Goal: Task Accomplishment & Management: Complete application form

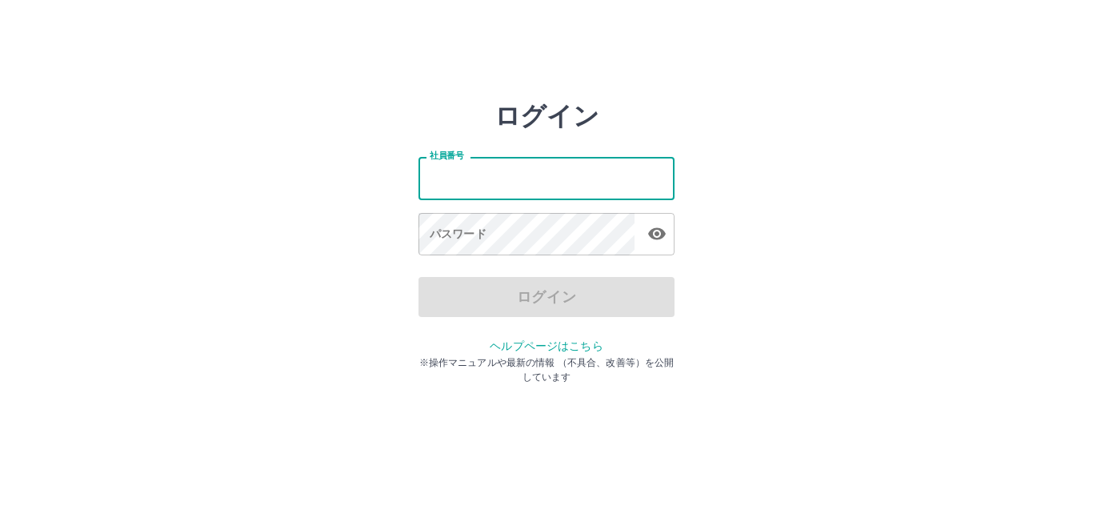
type input "*******"
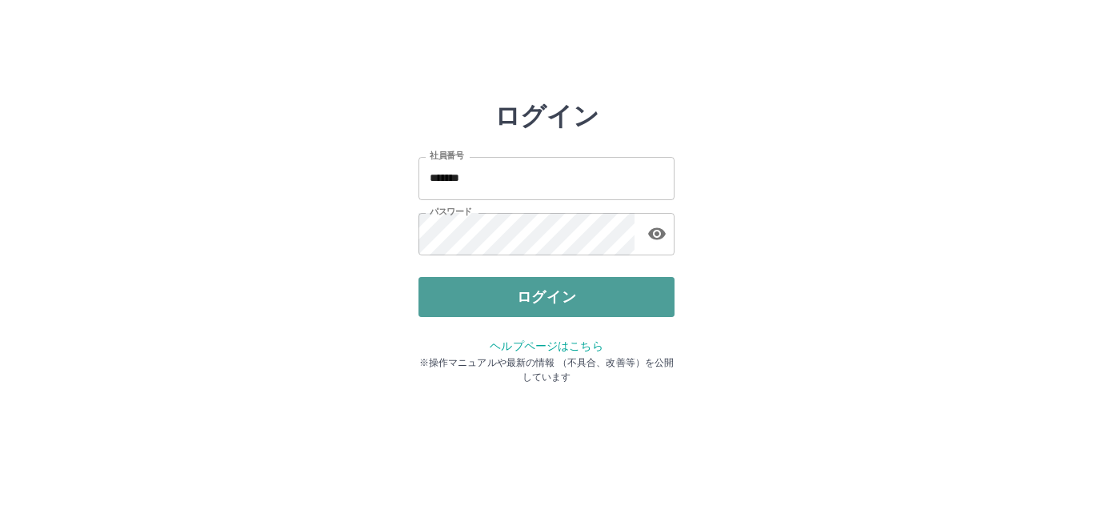
click at [460, 294] on button "ログイン" at bounding box center [547, 297] width 256 height 40
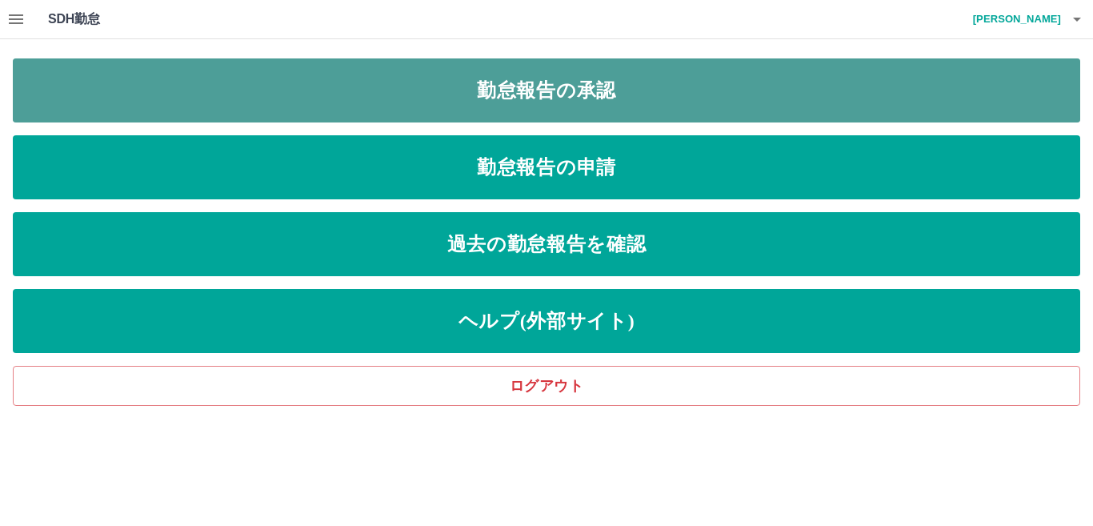
click at [556, 103] on link "勤怠報告の承認" at bounding box center [546, 90] width 1067 height 64
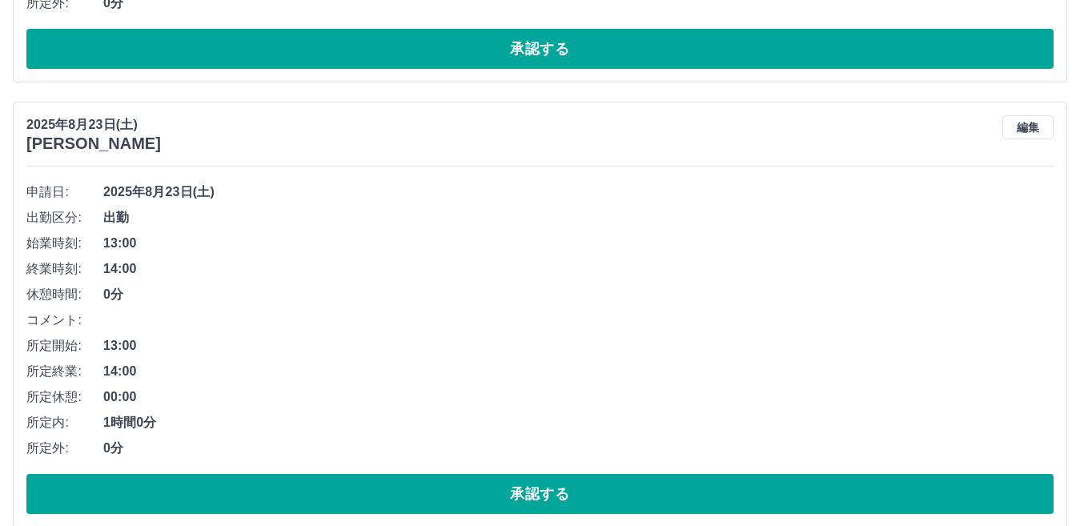
scroll to position [560, 0]
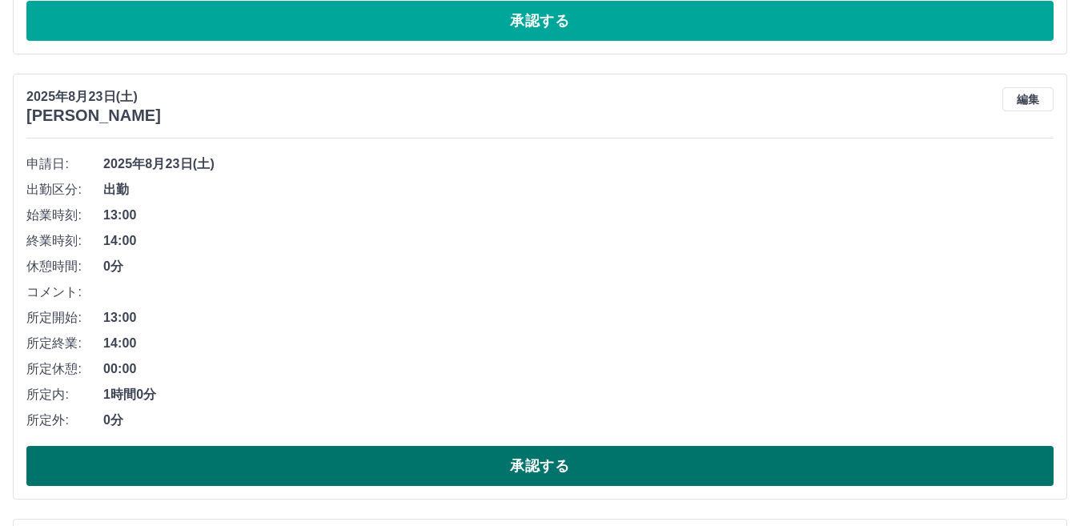
click at [309, 463] on button "承認する" at bounding box center [539, 466] width 1027 height 40
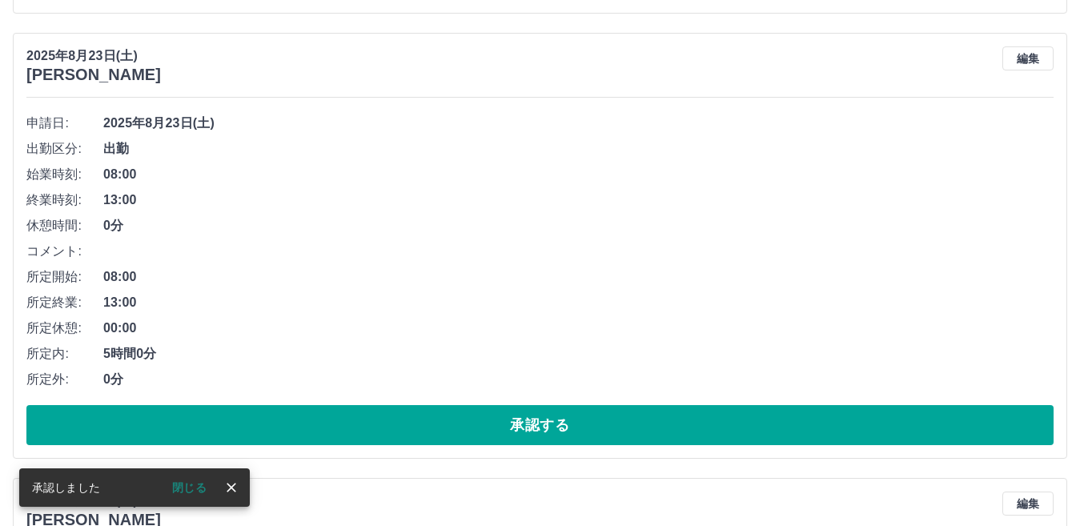
scroll to position [755, 0]
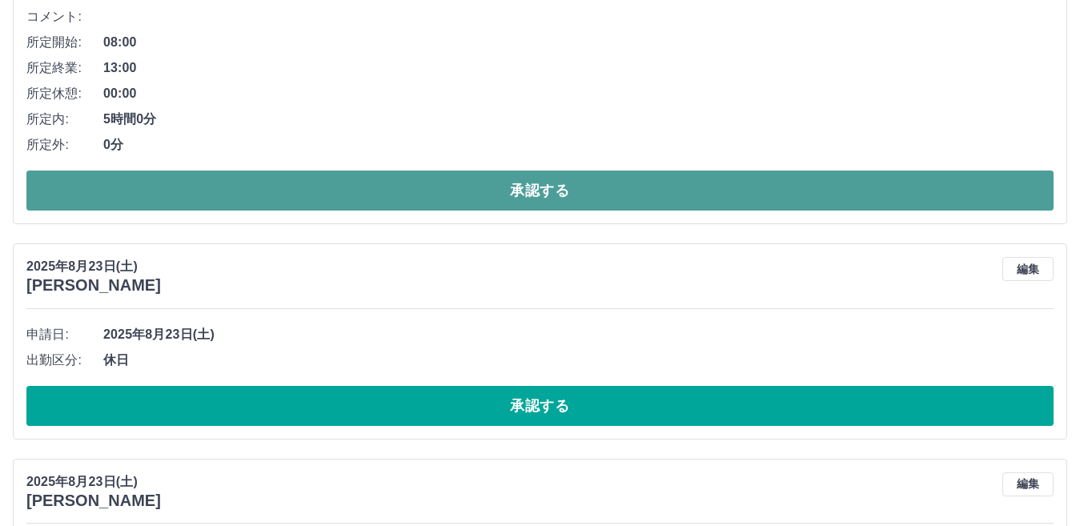
click at [425, 189] on button "承認する" at bounding box center [539, 190] width 1027 height 40
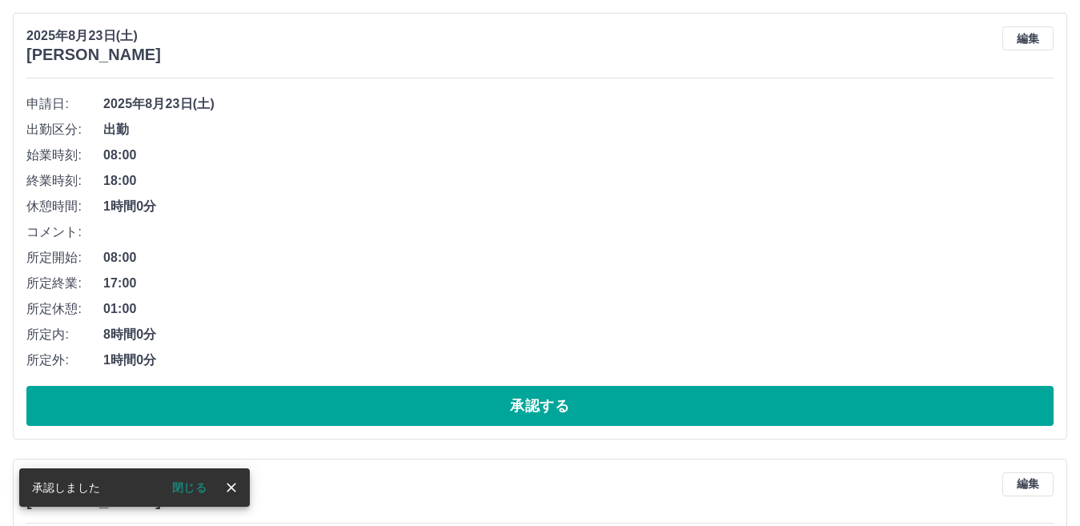
scroll to position [391, 0]
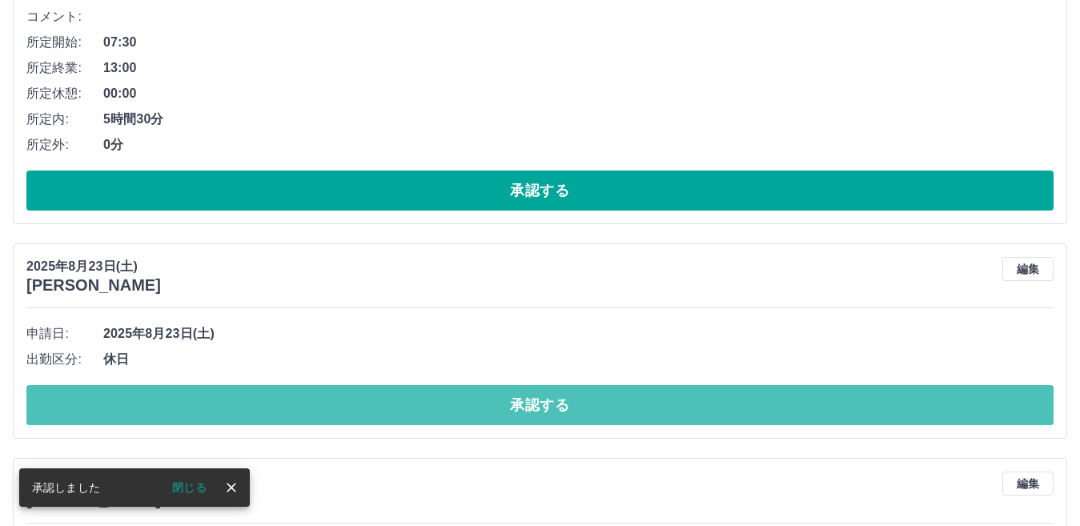
click at [461, 403] on button "承認する" at bounding box center [539, 405] width 1027 height 40
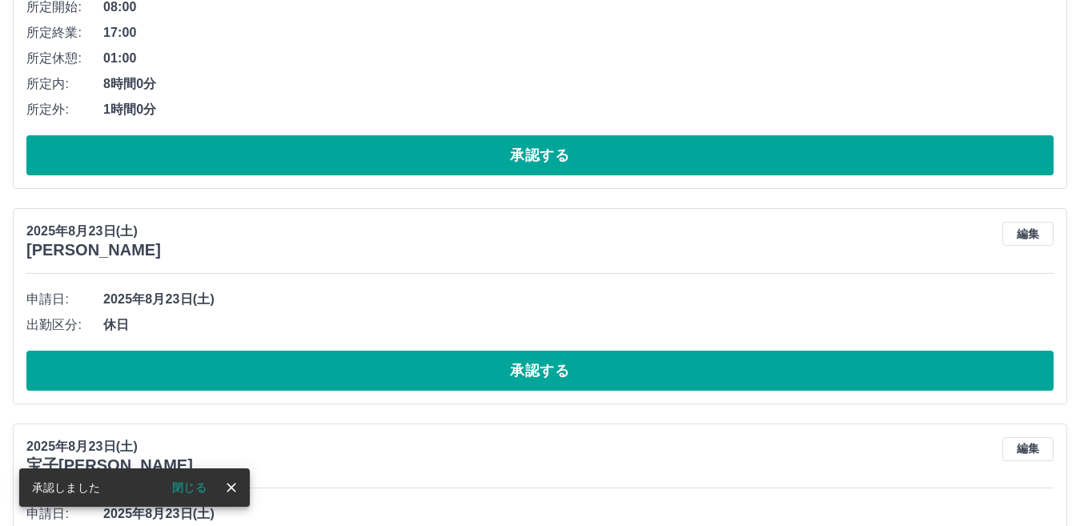
scroll to position [656, 0]
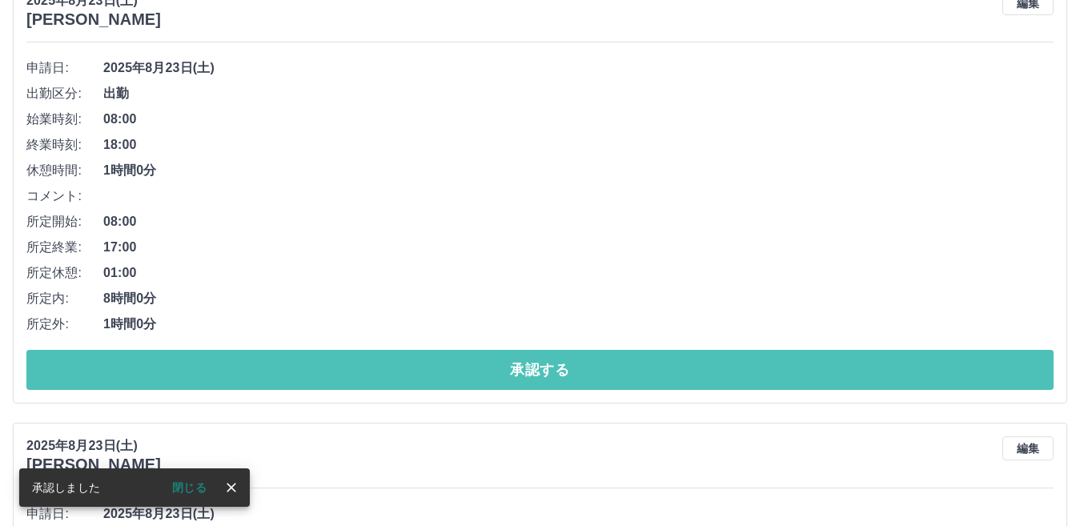
click at [475, 367] on button "承認する" at bounding box center [539, 370] width 1027 height 40
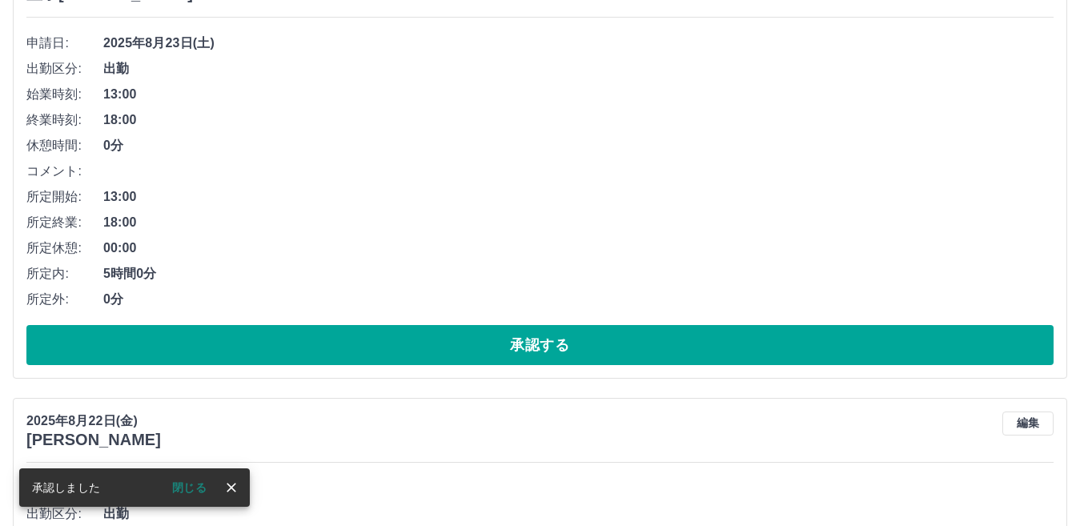
scroll to position [451, 0]
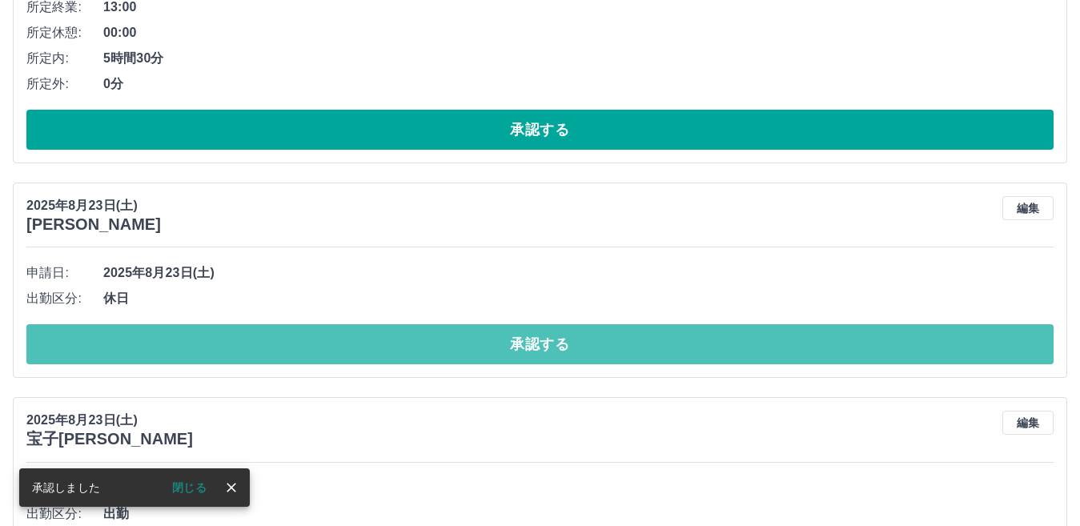
click at [472, 350] on button "承認する" at bounding box center [539, 344] width 1027 height 40
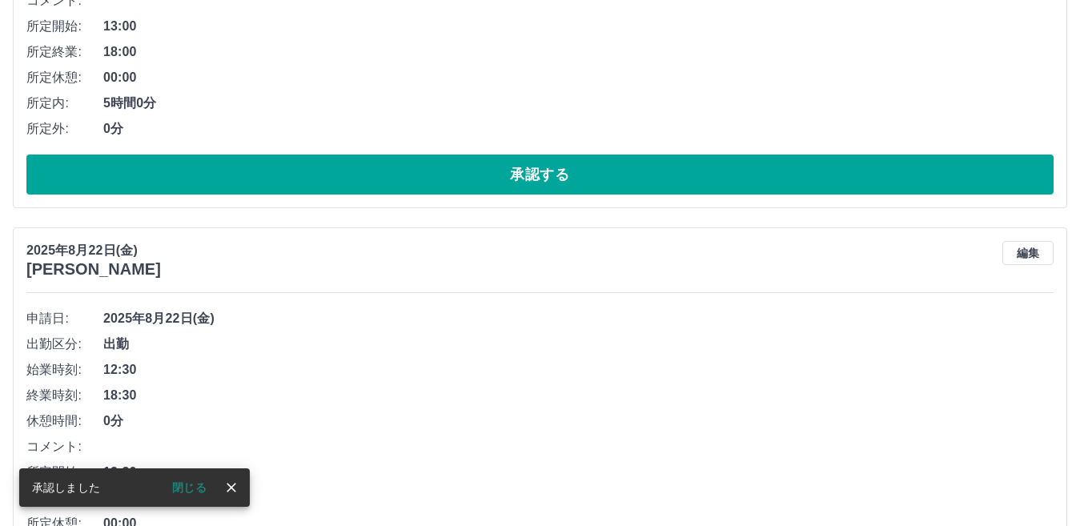
scroll to position [637, 0]
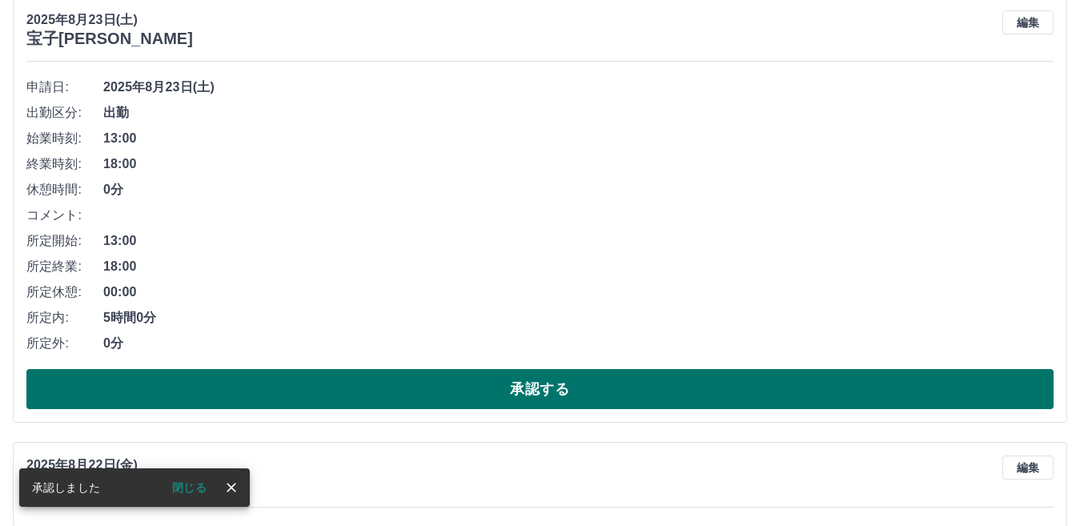
click at [461, 385] on button "承認する" at bounding box center [539, 389] width 1027 height 40
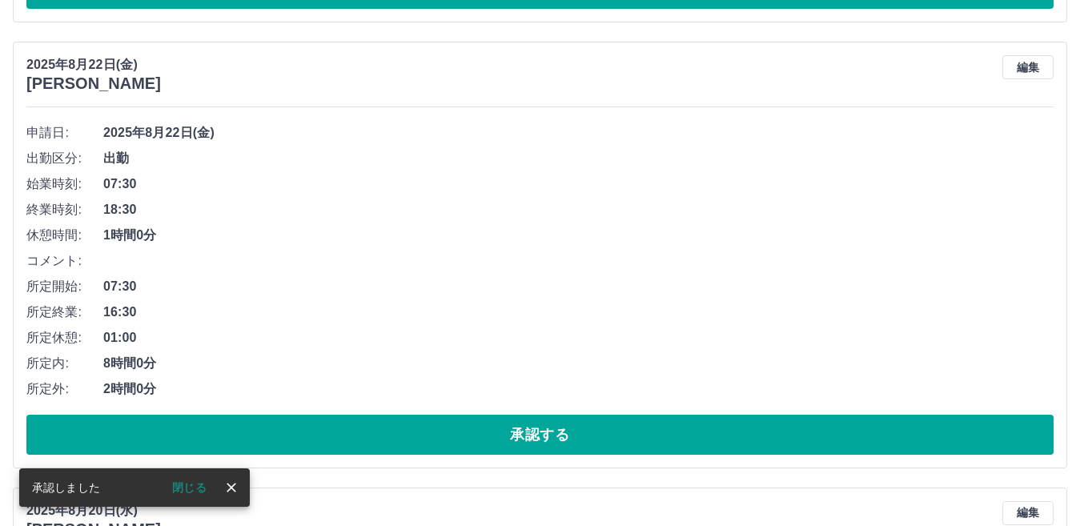
scroll to position [592, 0]
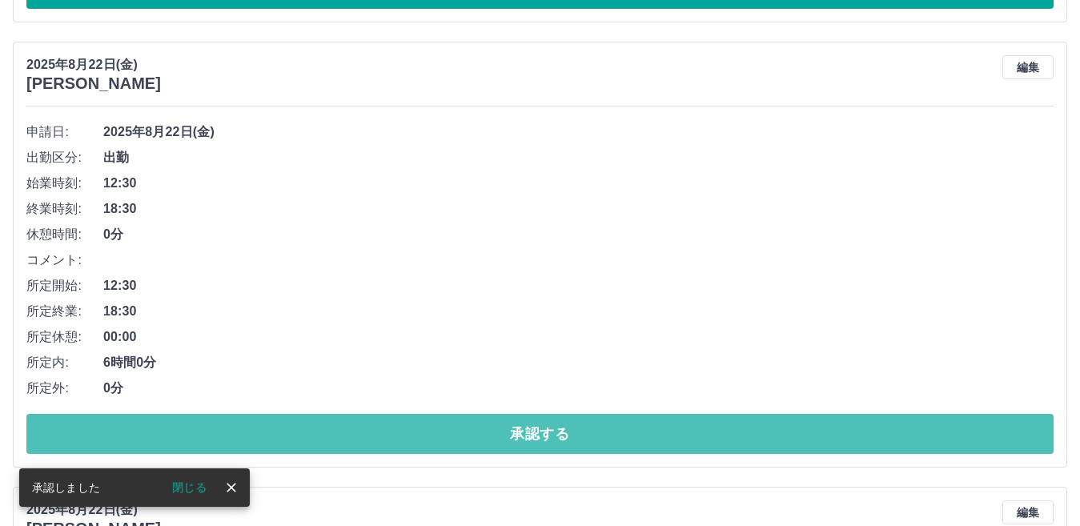
click at [476, 439] on button "承認する" at bounding box center [539, 434] width 1027 height 40
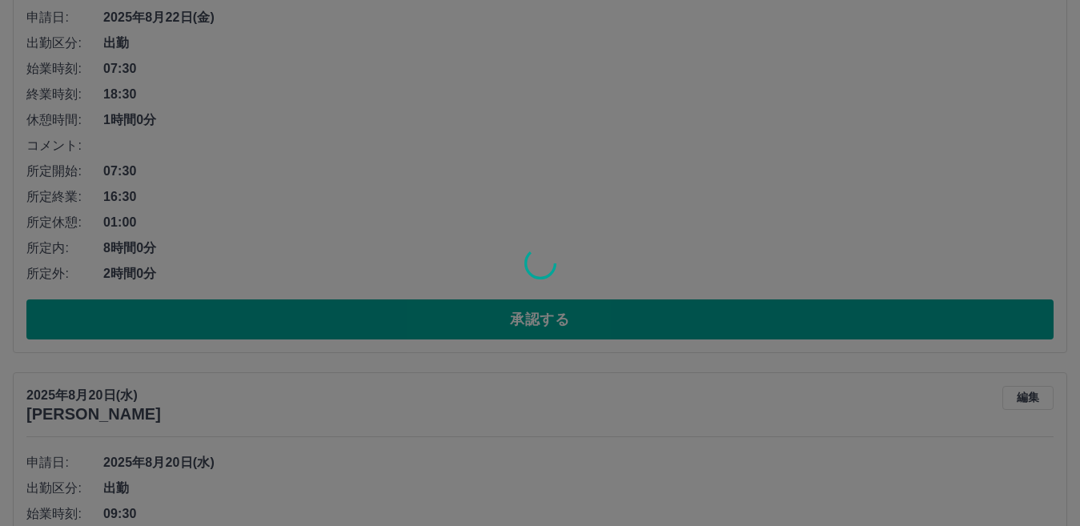
scroll to position [707, 0]
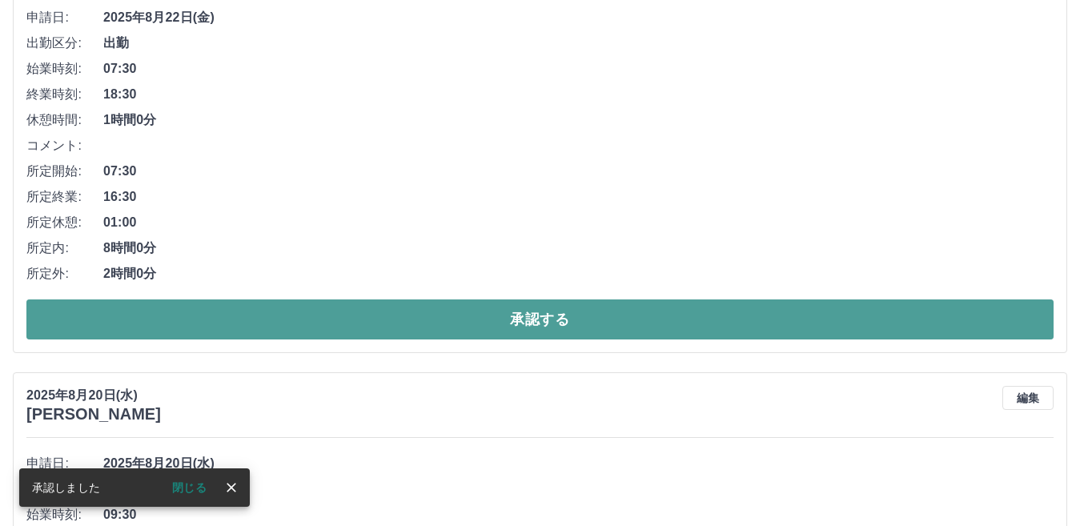
click at [443, 316] on button "承認する" at bounding box center [539, 319] width 1027 height 40
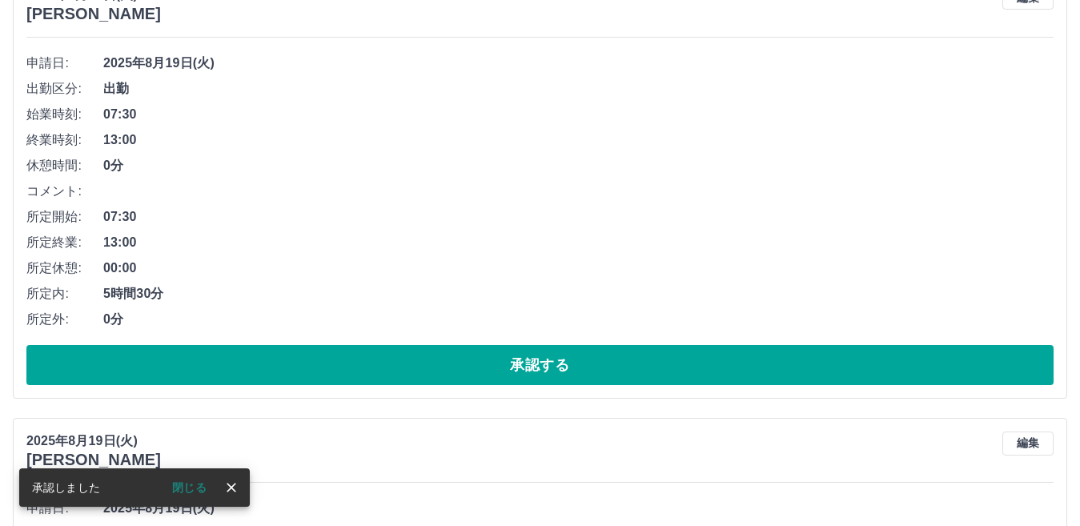
scroll to position [662, 0]
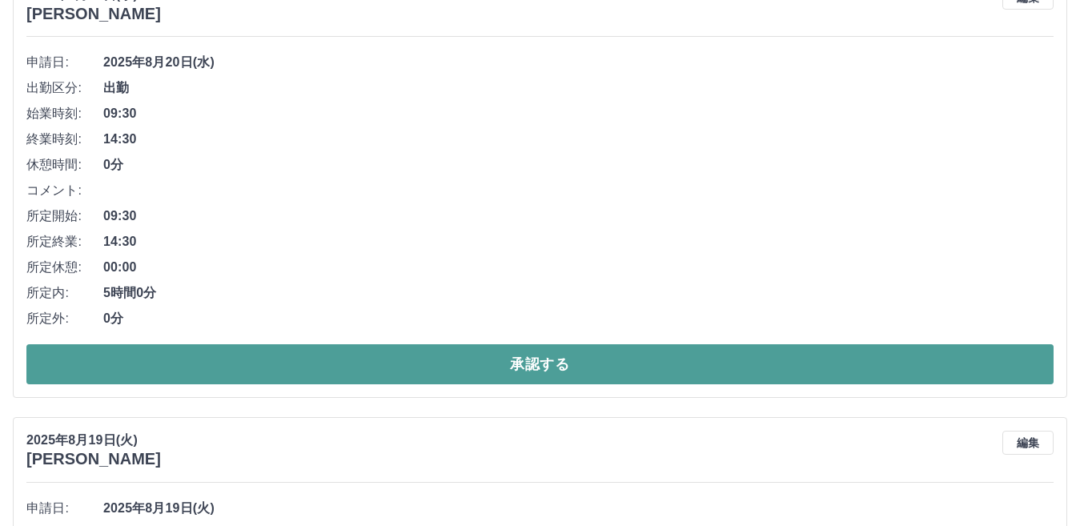
click at [424, 363] on button "承認する" at bounding box center [539, 364] width 1027 height 40
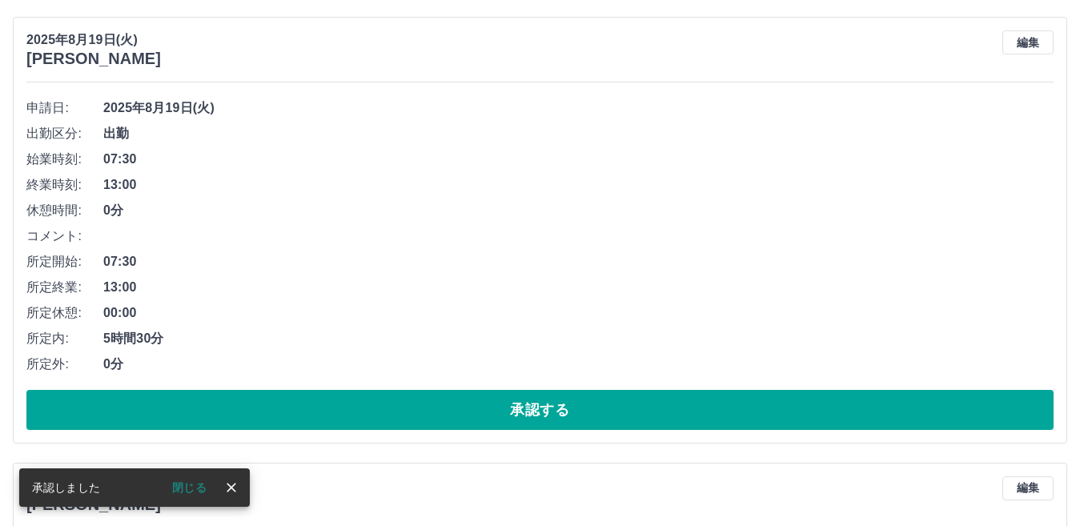
scroll to position [617, 0]
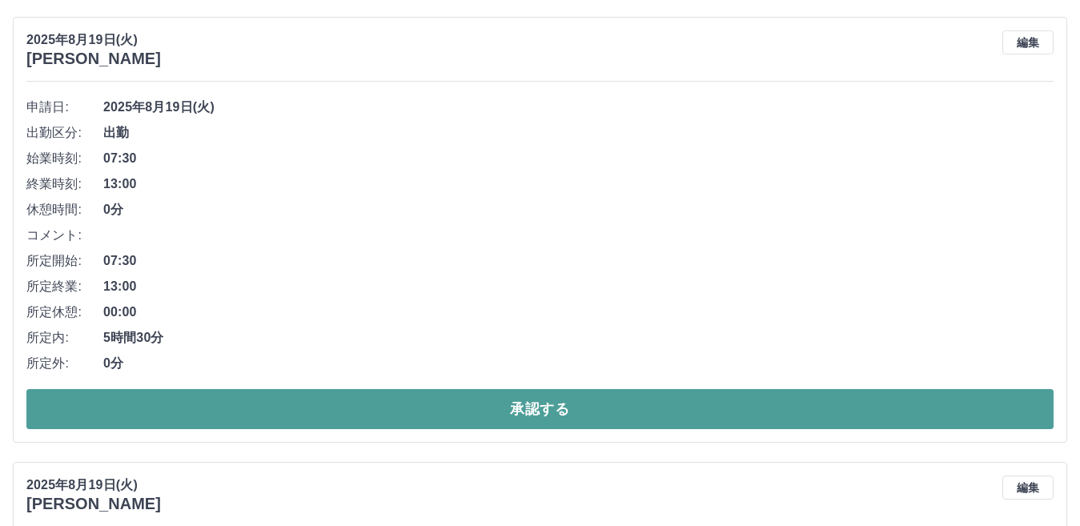
click at [399, 417] on button "承認する" at bounding box center [539, 409] width 1027 height 40
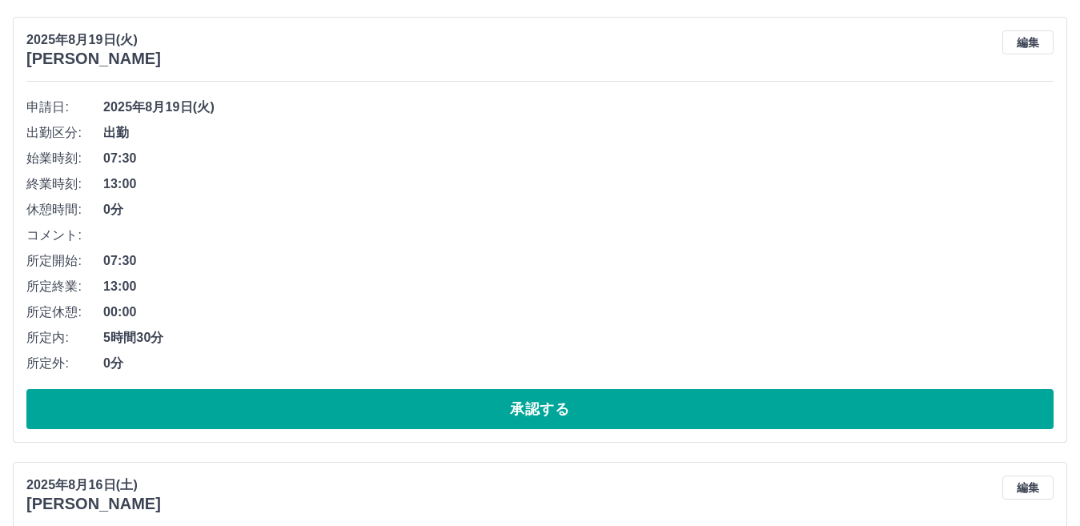
click at [404, 405] on button "承認する" at bounding box center [539, 409] width 1027 height 40
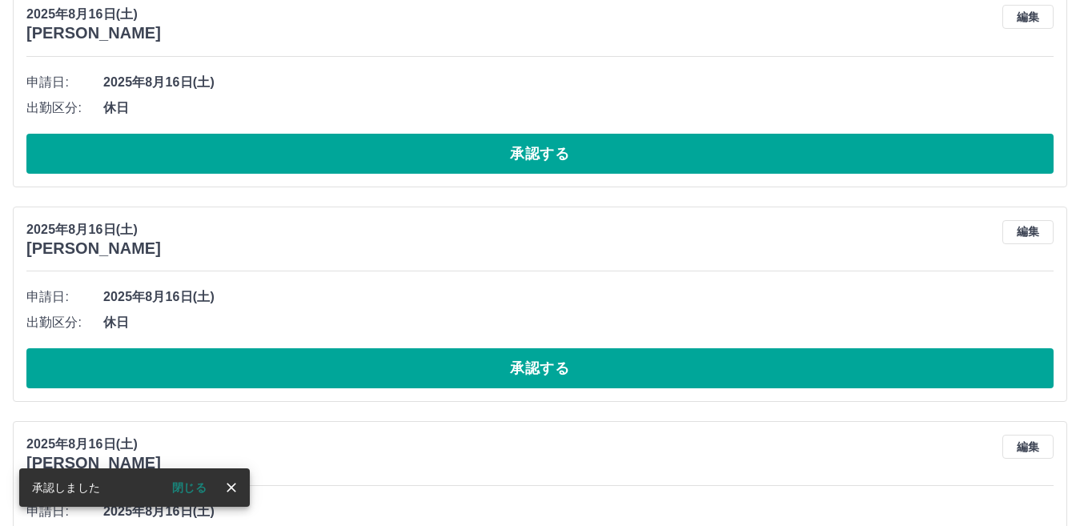
scroll to position [412, 0]
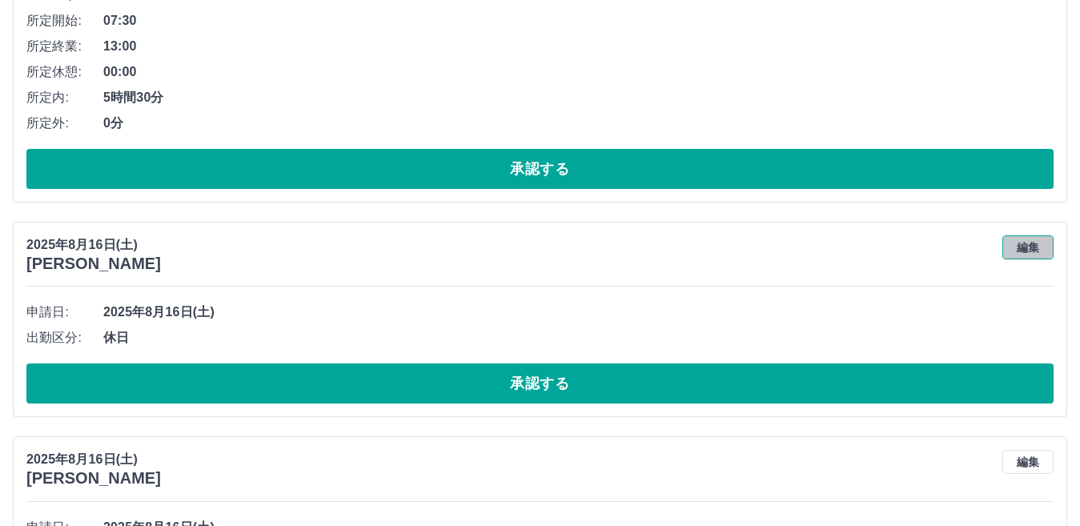
click at [1031, 250] on button "編集" at bounding box center [1027, 247] width 51 height 24
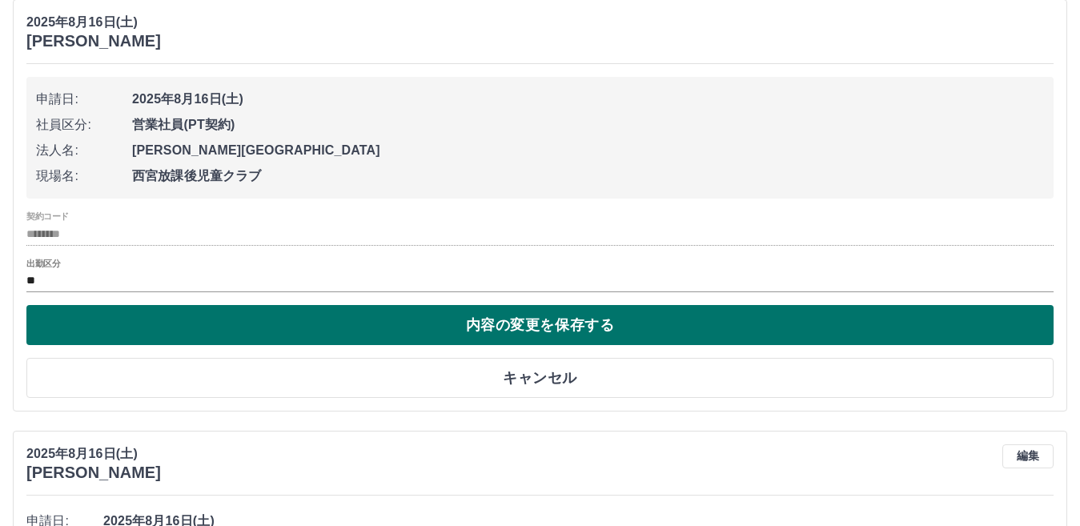
scroll to position [652, 0]
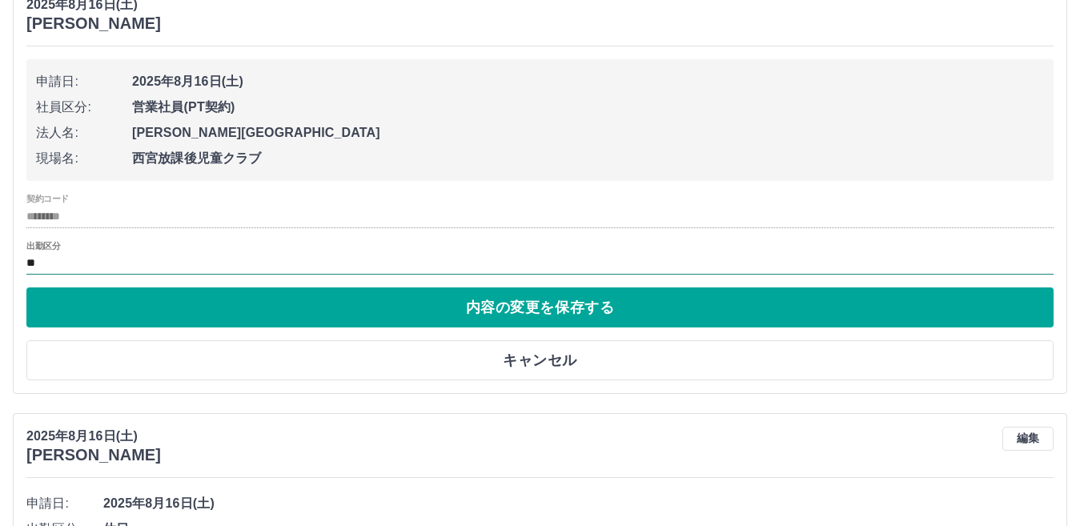
click at [55, 261] on input "**" at bounding box center [539, 264] width 1027 height 20
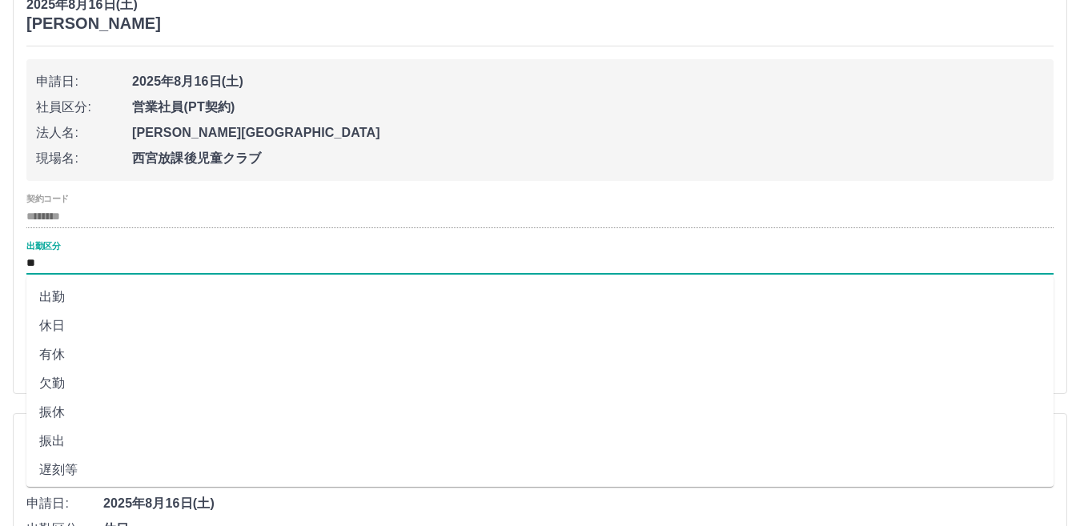
click at [59, 357] on li "有休" at bounding box center [539, 354] width 1027 height 29
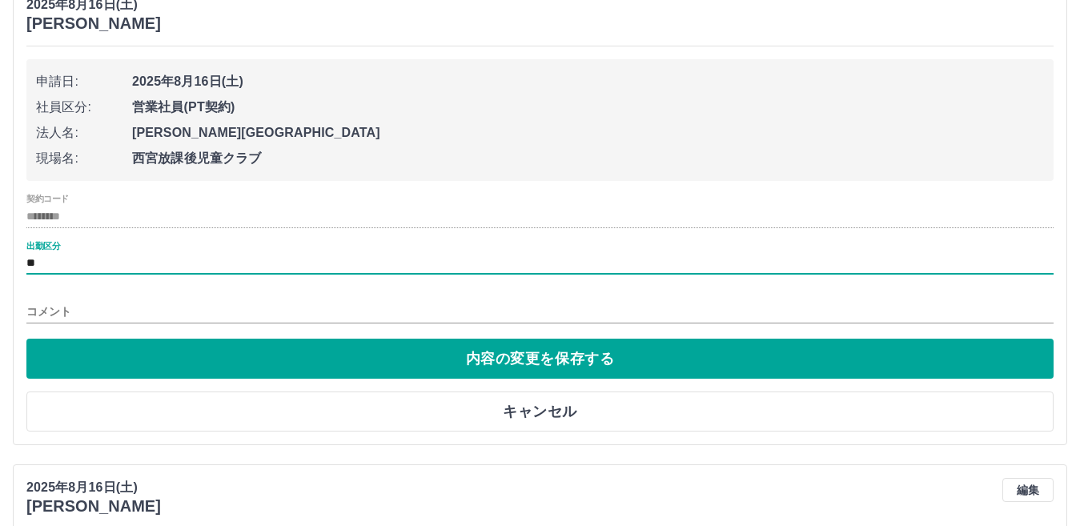
type input "**"
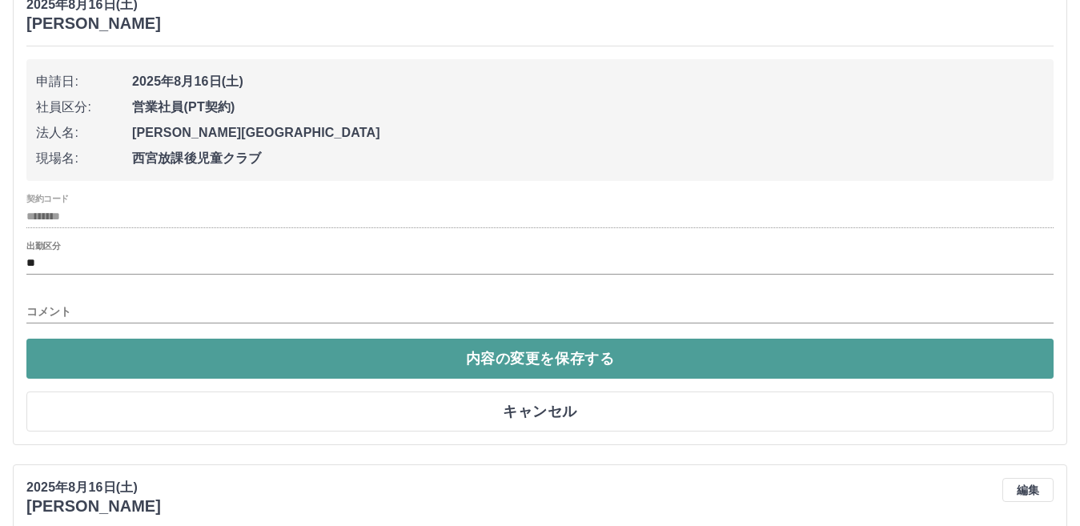
click at [164, 361] on button "内容の変更を保存する" at bounding box center [539, 358] width 1027 height 40
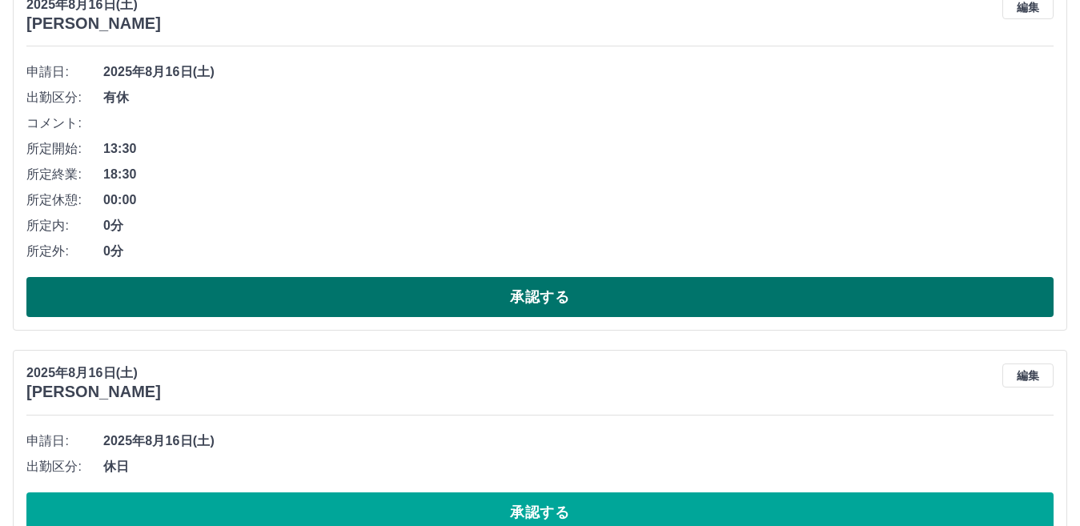
drag, startPoint x: 323, startPoint y: 294, endPoint x: 323, endPoint y: 306, distance: 11.2
click at [323, 295] on button "承認する" at bounding box center [539, 297] width 1027 height 40
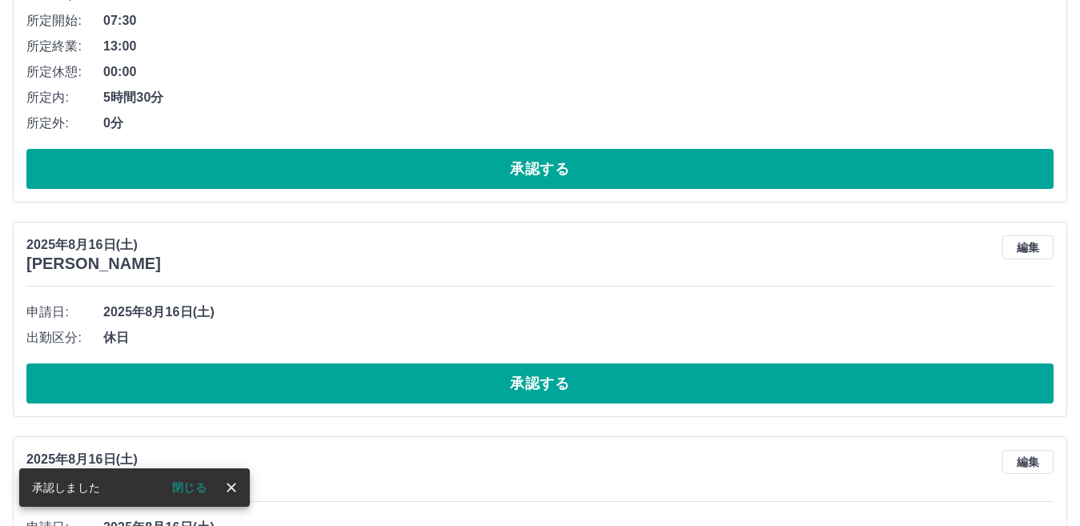
scroll to position [444, 0]
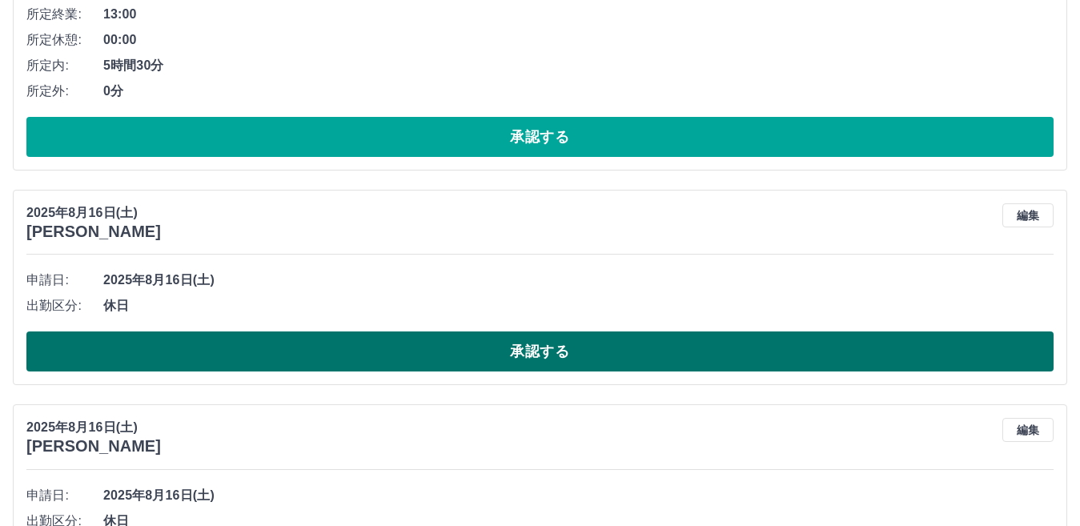
click at [393, 363] on button "承認する" at bounding box center [539, 351] width 1027 height 40
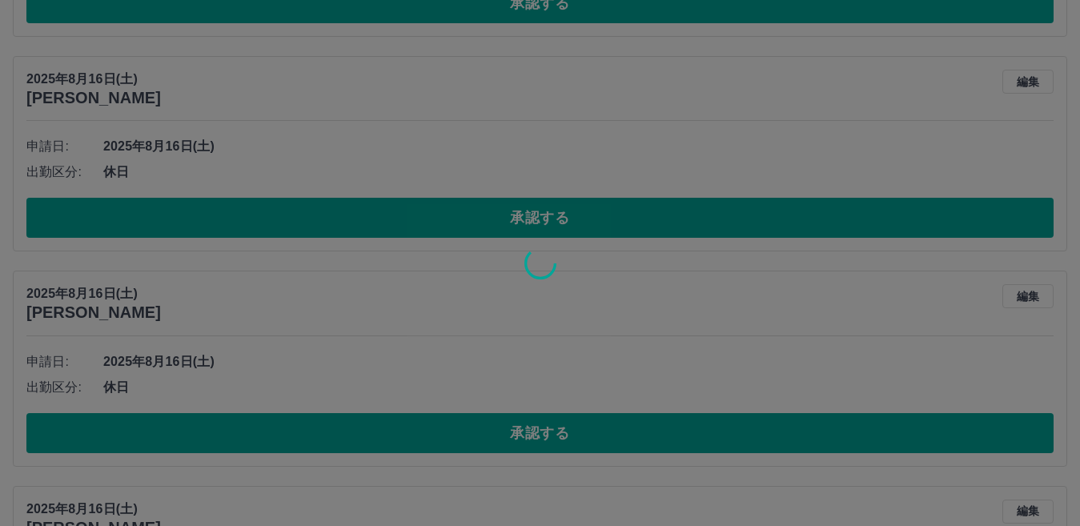
scroll to position [604, 0]
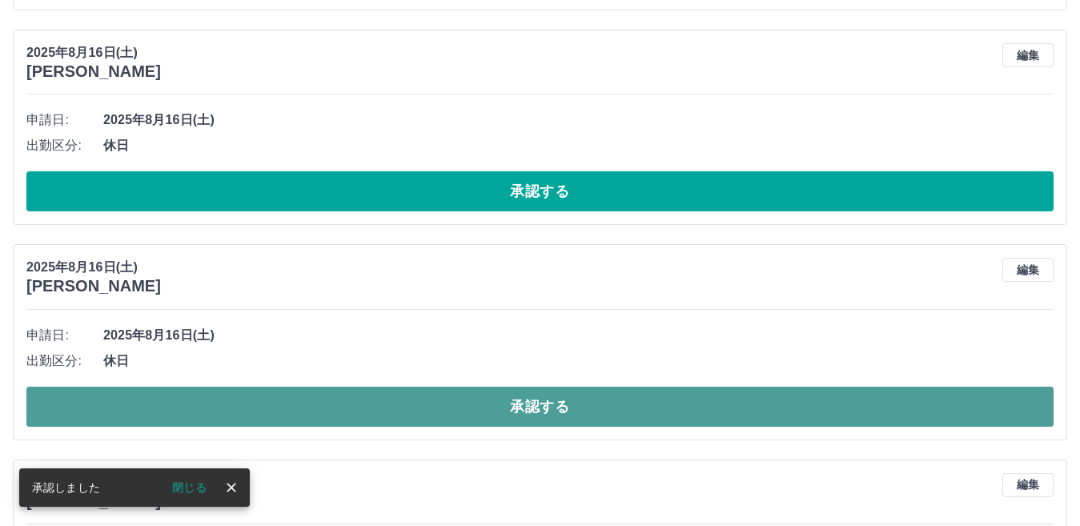
click at [424, 410] on button "承認する" at bounding box center [539, 407] width 1027 height 40
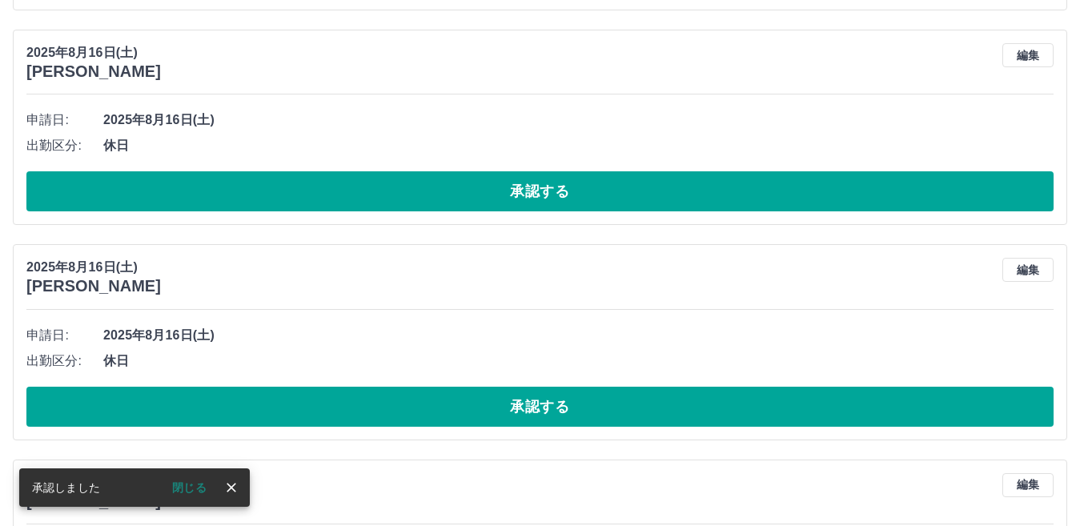
click at [447, 189] on button "承認する" at bounding box center [539, 191] width 1027 height 40
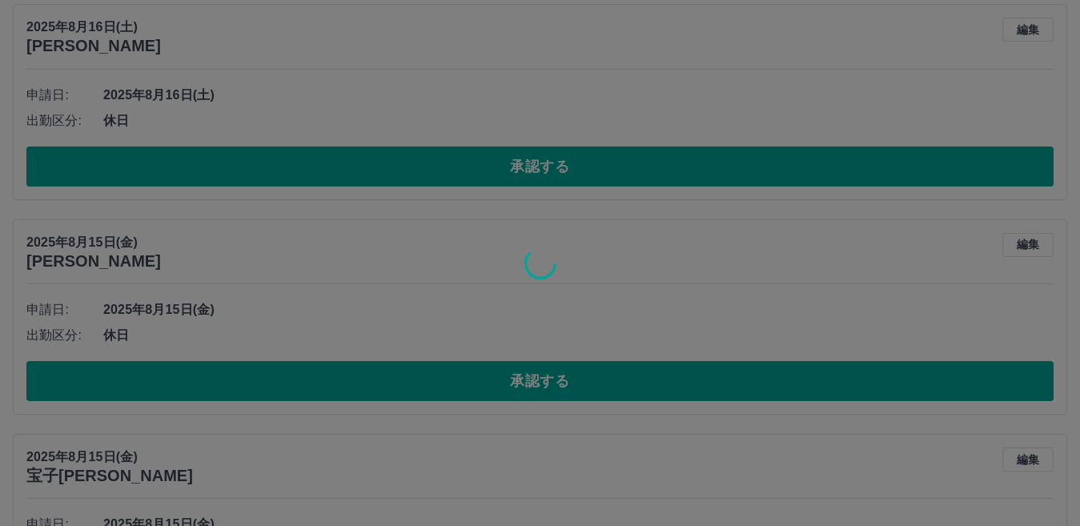
scroll to position [630, 0]
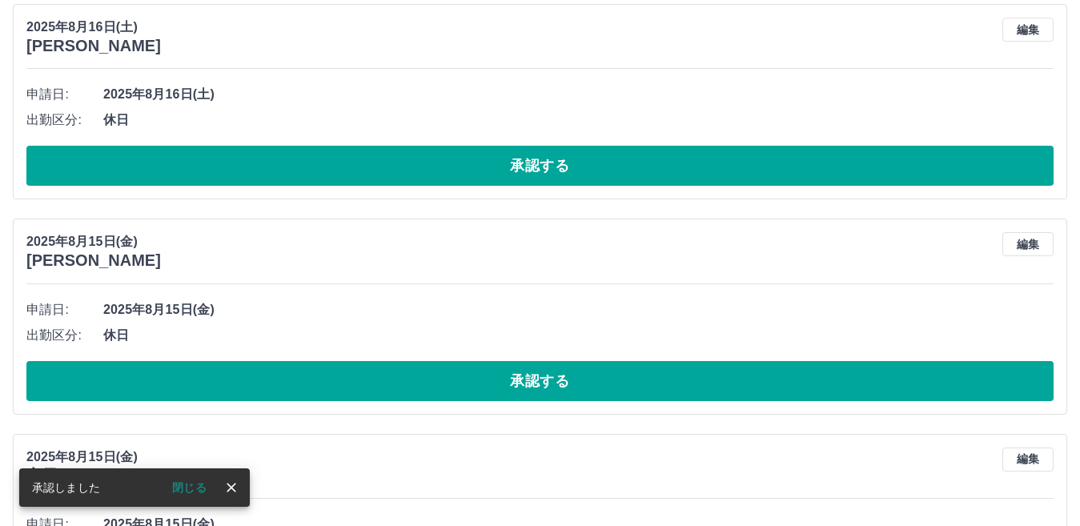
click at [446, 170] on button "承認する" at bounding box center [539, 166] width 1027 height 40
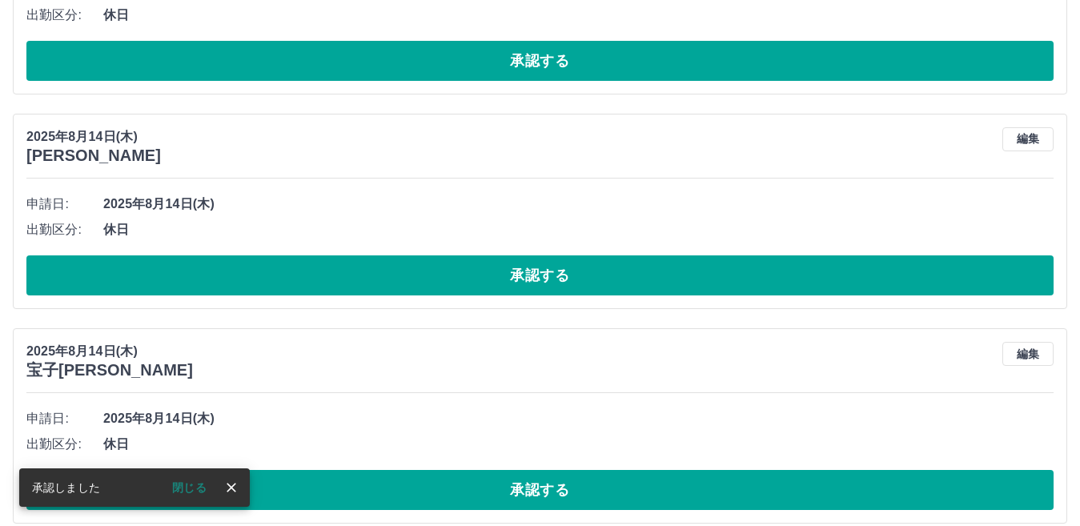
scroll to position [735, 0]
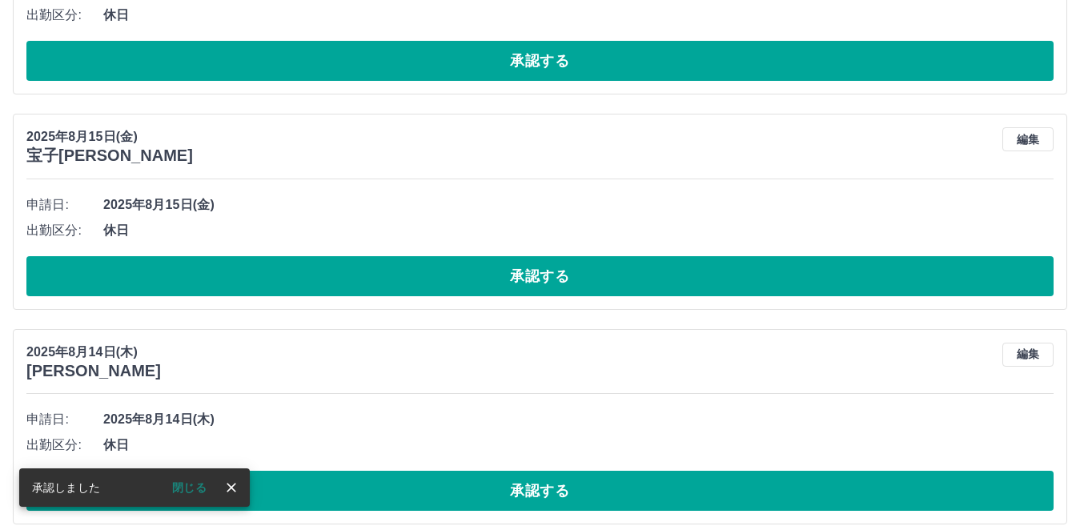
click at [455, 282] on button "承認する" at bounding box center [539, 276] width 1027 height 40
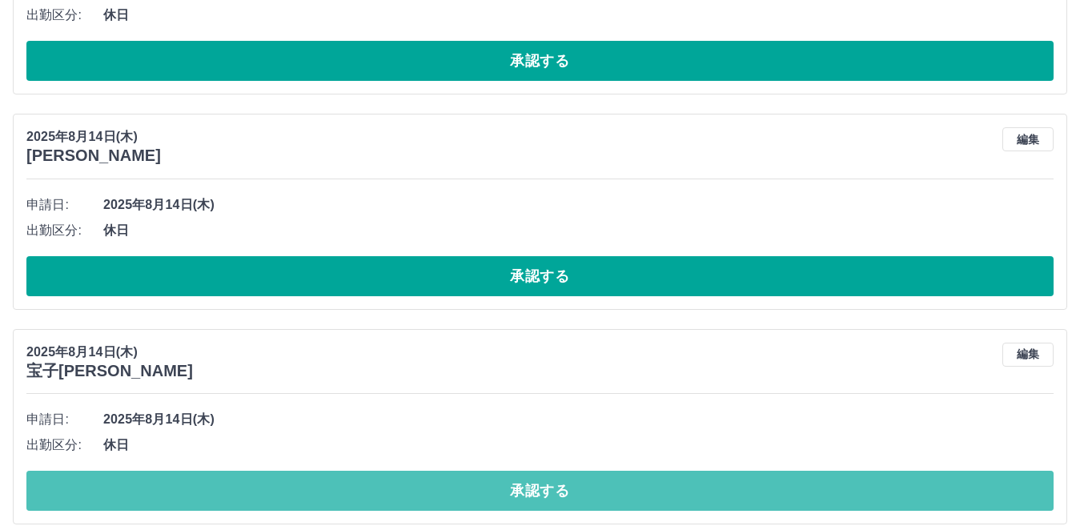
drag, startPoint x: 357, startPoint y: 499, endPoint x: 348, endPoint y: 486, distance: 16.2
click at [352, 495] on button "承認する" at bounding box center [539, 491] width 1027 height 40
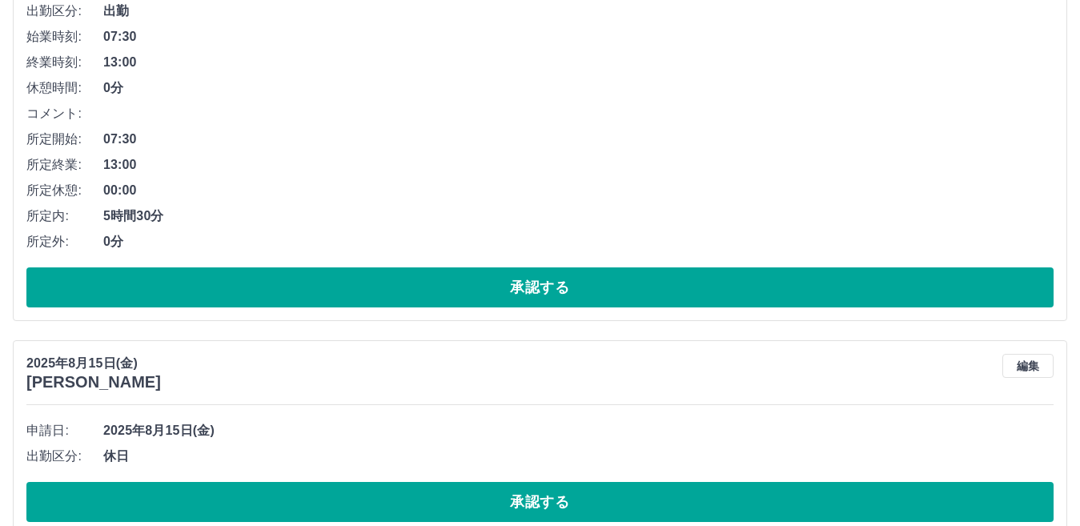
scroll to position [71, 0]
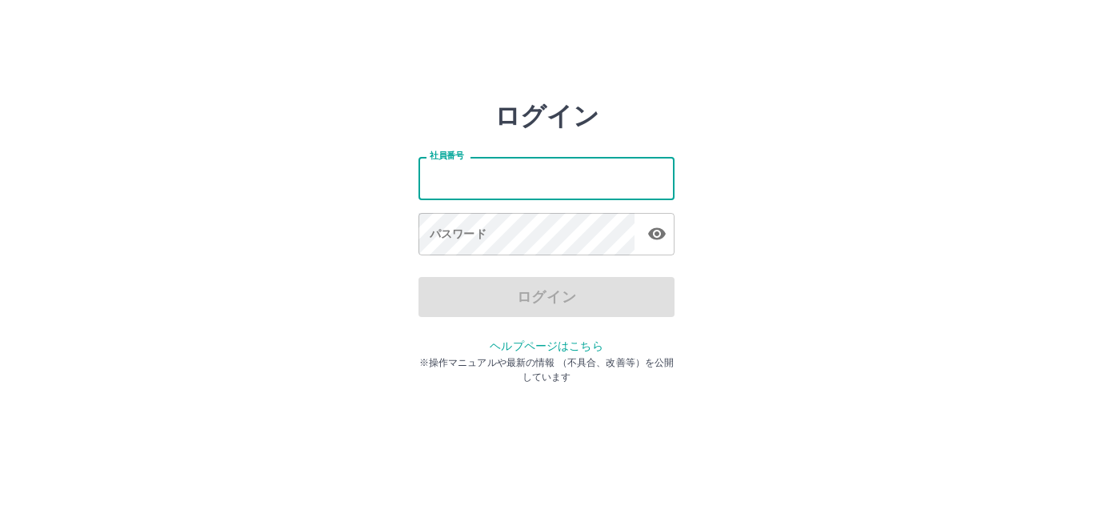
click at [483, 176] on input "社員番号" at bounding box center [547, 178] width 256 height 42
type input "*******"
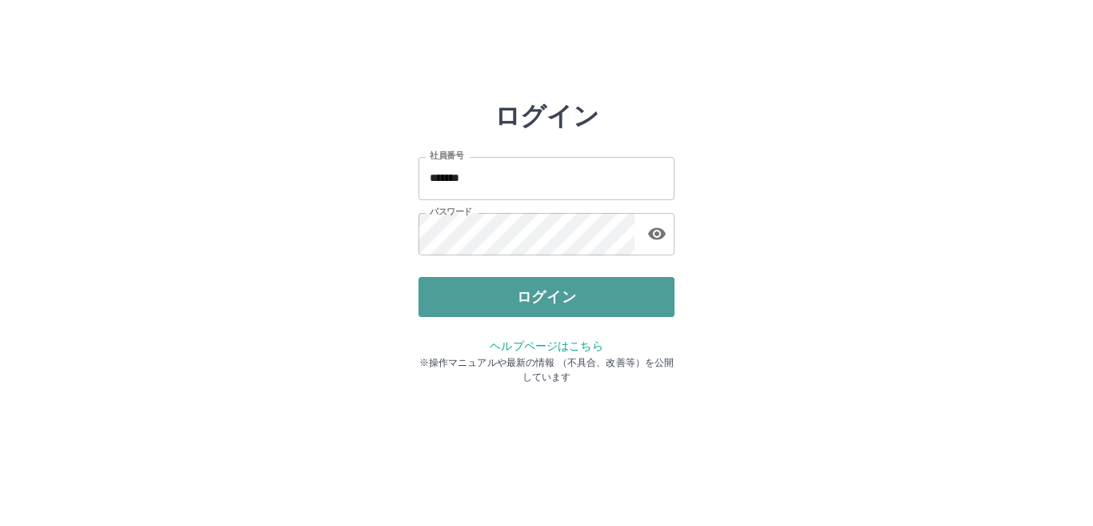
click at [447, 294] on button "ログイン" at bounding box center [547, 297] width 256 height 40
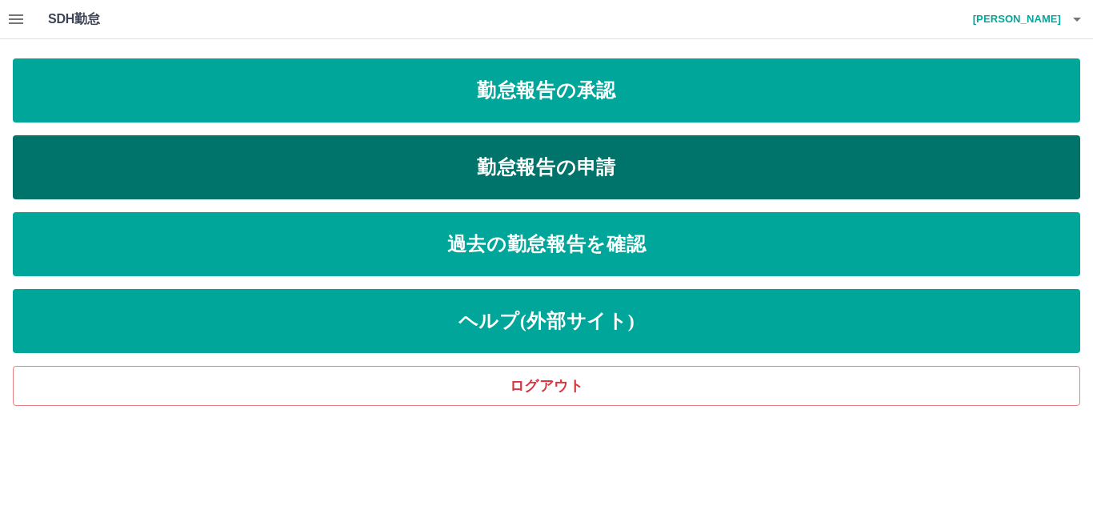
click at [402, 175] on link "勤怠報告の申請" at bounding box center [546, 167] width 1067 height 64
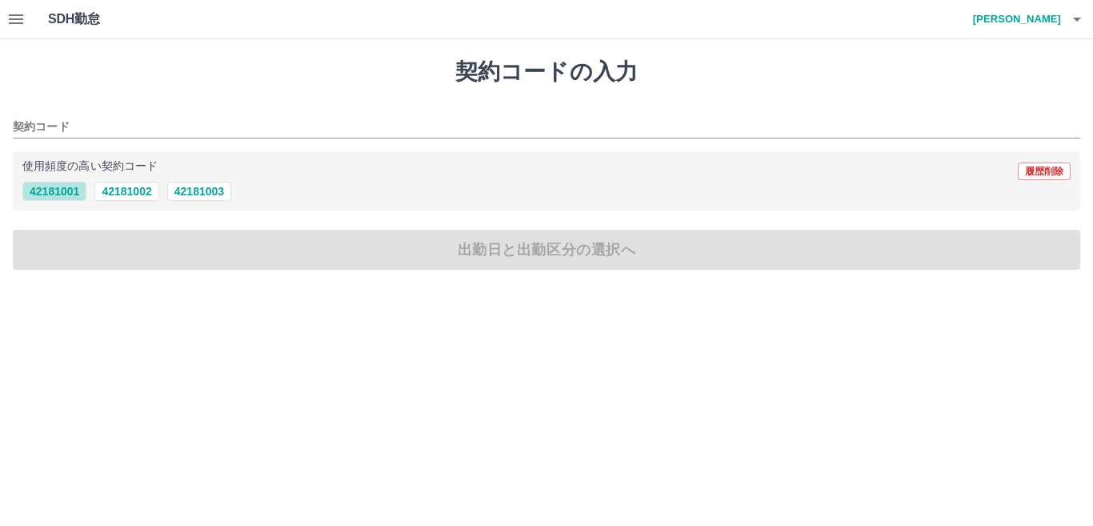
drag, startPoint x: 66, startPoint y: 191, endPoint x: 73, endPoint y: 207, distance: 17.6
click at [69, 201] on button "42181001" at bounding box center [54, 191] width 64 height 19
type input "********"
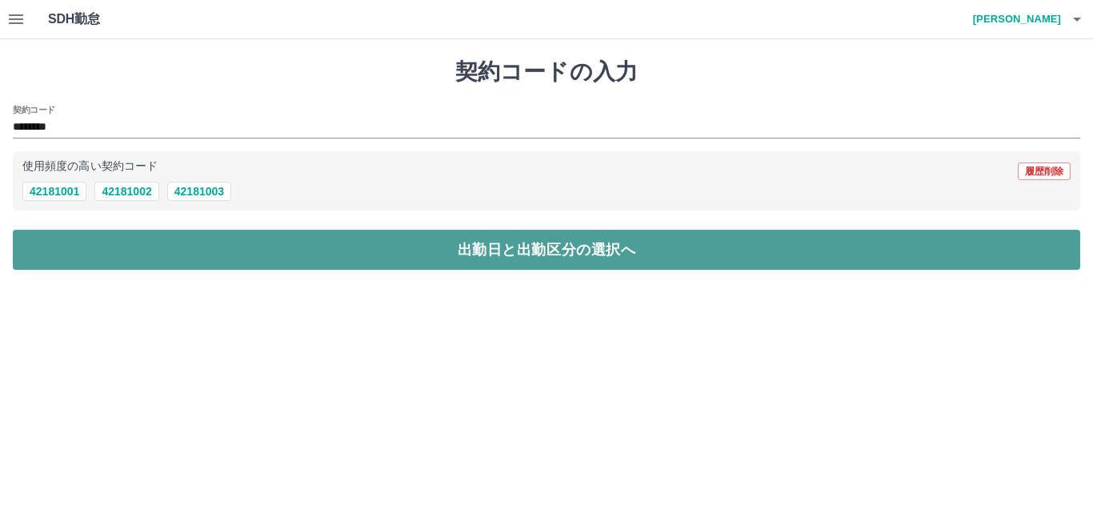
click at [141, 256] on button "出勤日と出勤区分の選択へ" at bounding box center [546, 250] width 1067 height 40
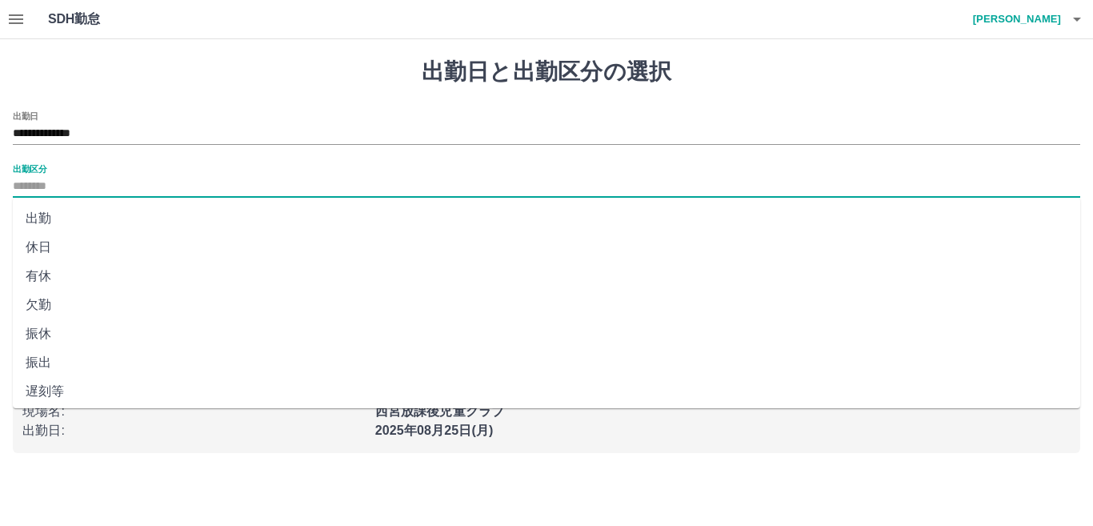
click at [70, 186] on input "出勤区分" at bounding box center [546, 187] width 1067 height 20
click at [65, 222] on li "出勤" at bounding box center [546, 218] width 1067 height 29
type input "**"
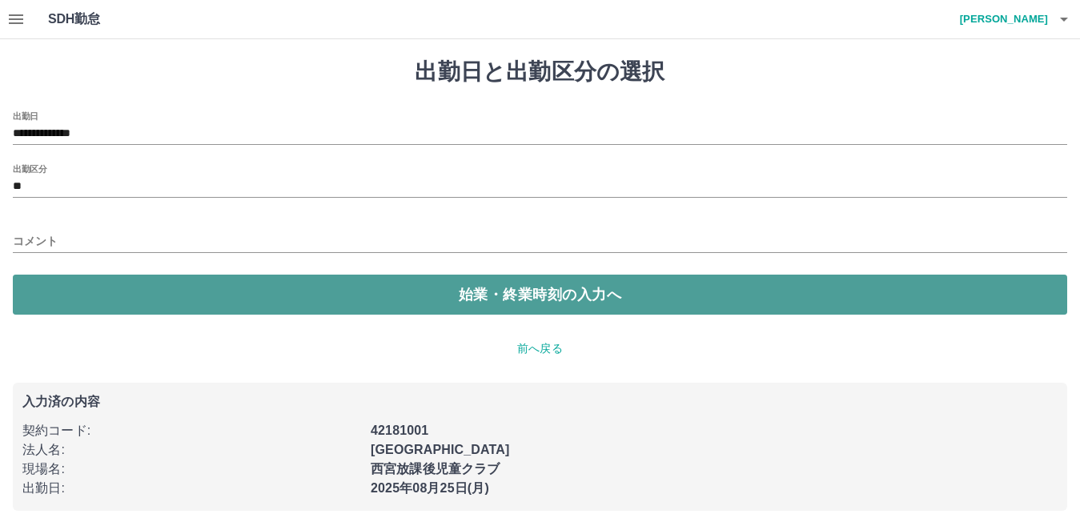
click at [58, 295] on button "始業・終業時刻の入力へ" at bounding box center [540, 294] width 1054 height 40
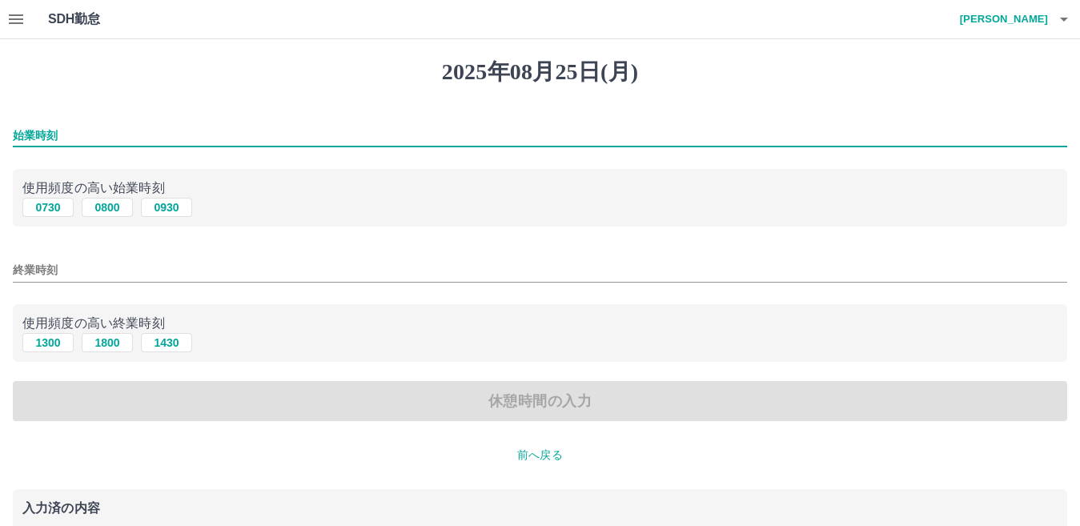
click at [92, 138] on input "始業時刻" at bounding box center [540, 135] width 1054 height 23
type input "****"
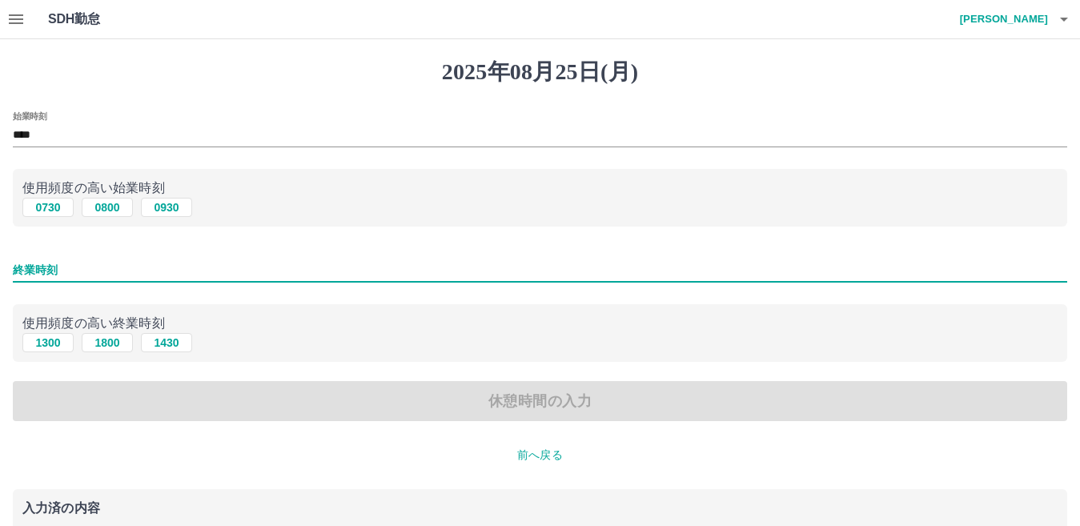
click at [69, 270] on input "終業時刻" at bounding box center [540, 269] width 1054 height 23
type input "****"
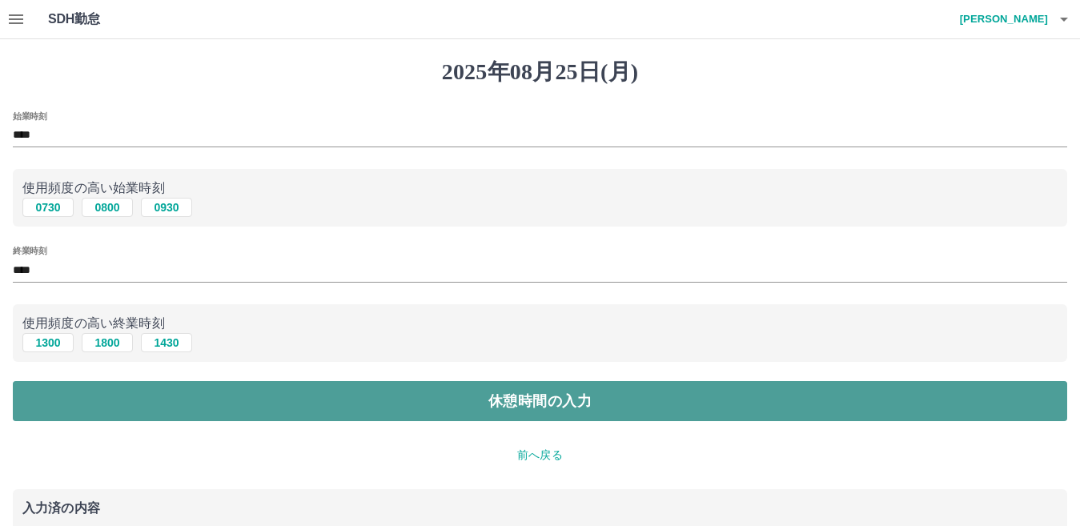
click at [197, 405] on button "休憩時間の入力" at bounding box center [540, 401] width 1054 height 40
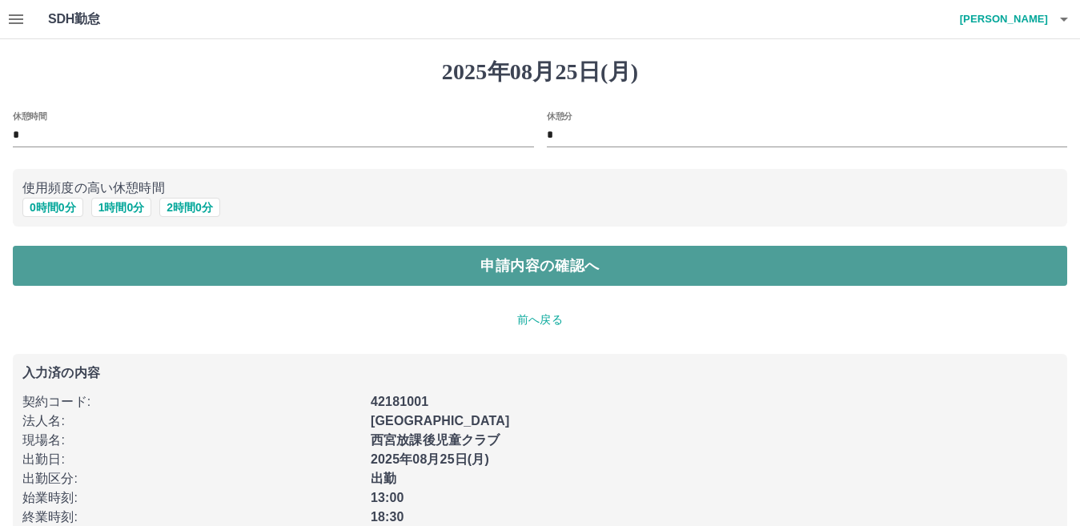
click at [230, 256] on button "申請内容の確認へ" at bounding box center [540, 266] width 1054 height 40
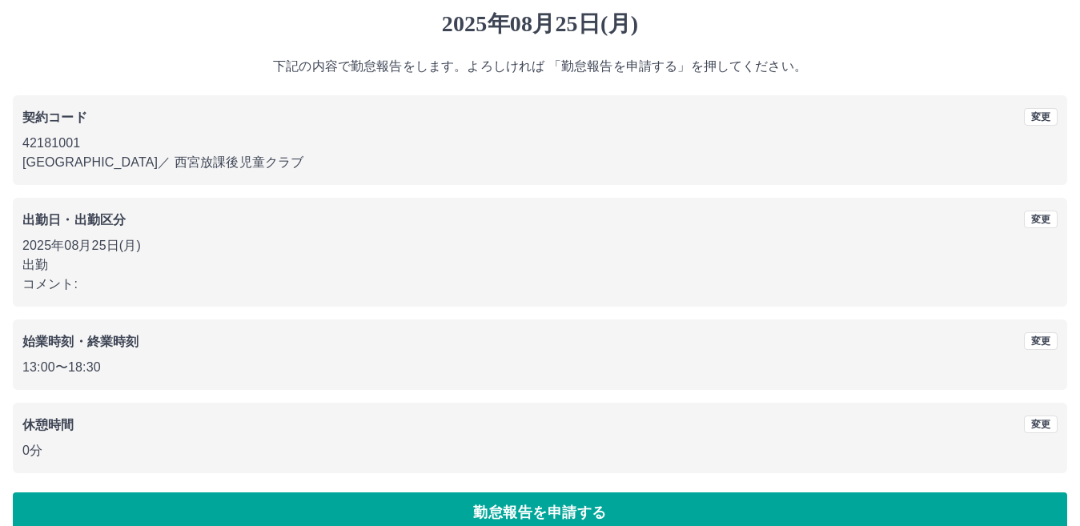
scroll to position [74, 0]
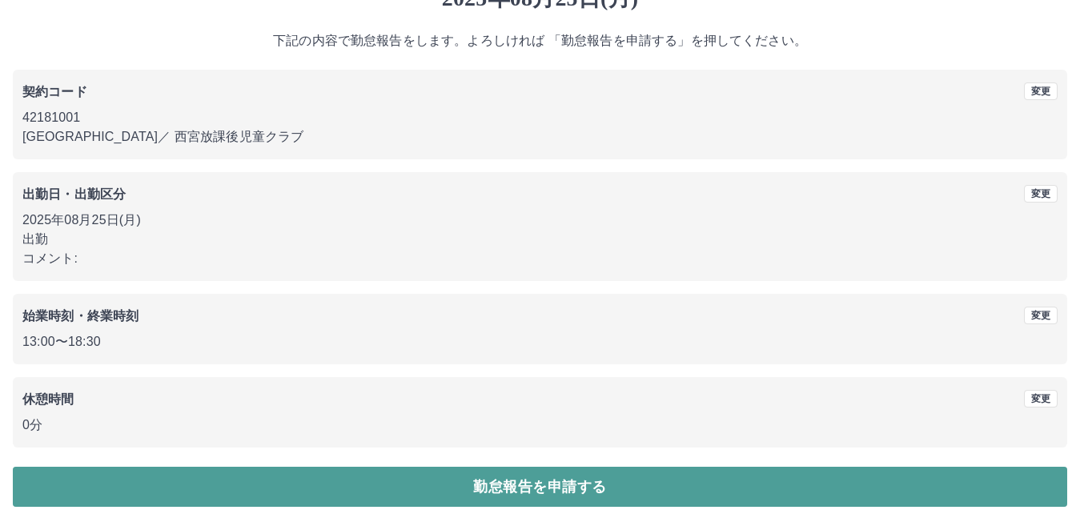
click at [270, 488] on button "勤怠報告を申請する" at bounding box center [540, 487] width 1054 height 40
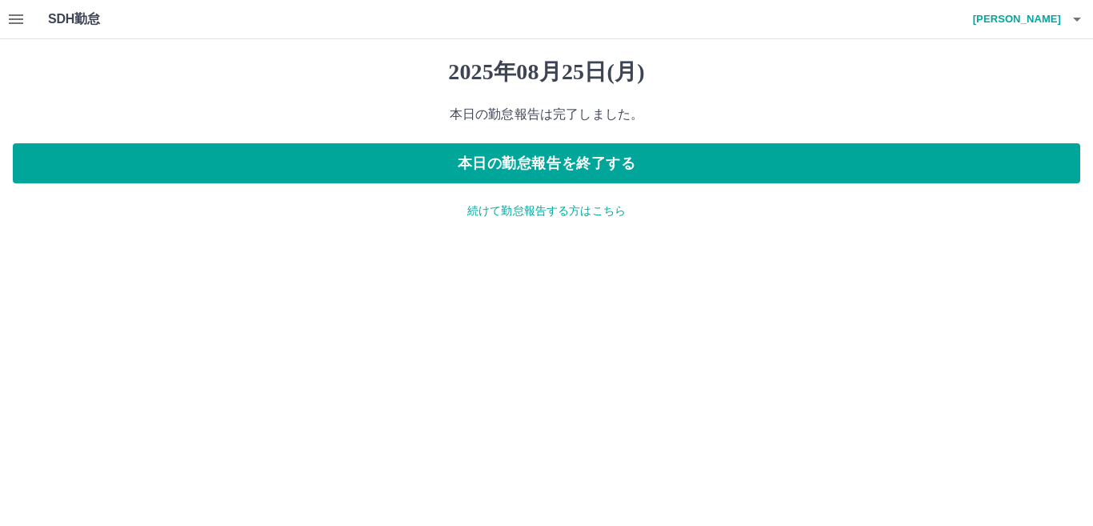
click at [637, 212] on p "続けて勤怠報告する方はこちら" at bounding box center [546, 210] width 1067 height 17
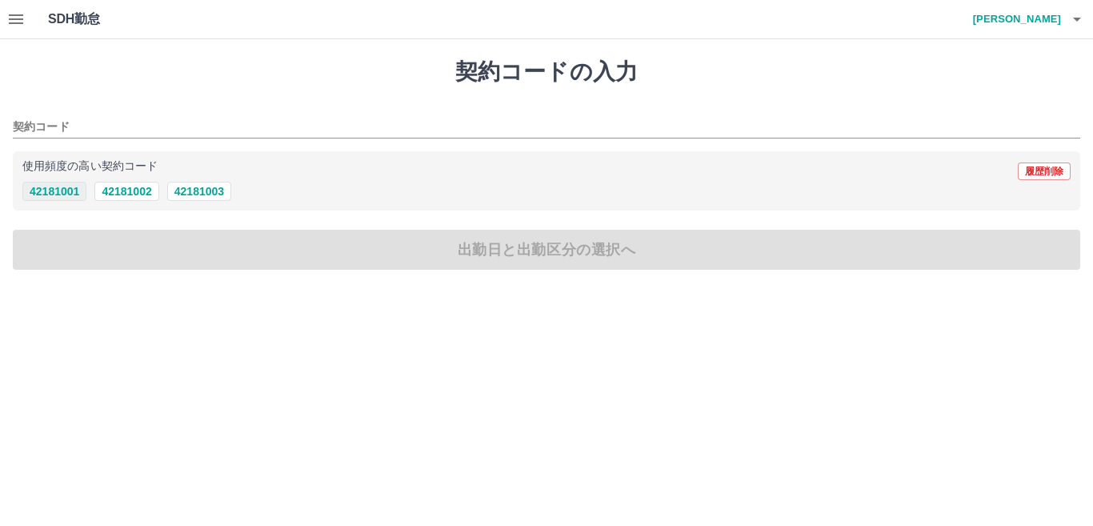
click at [71, 190] on button "42181001" at bounding box center [54, 191] width 64 height 19
type input "********"
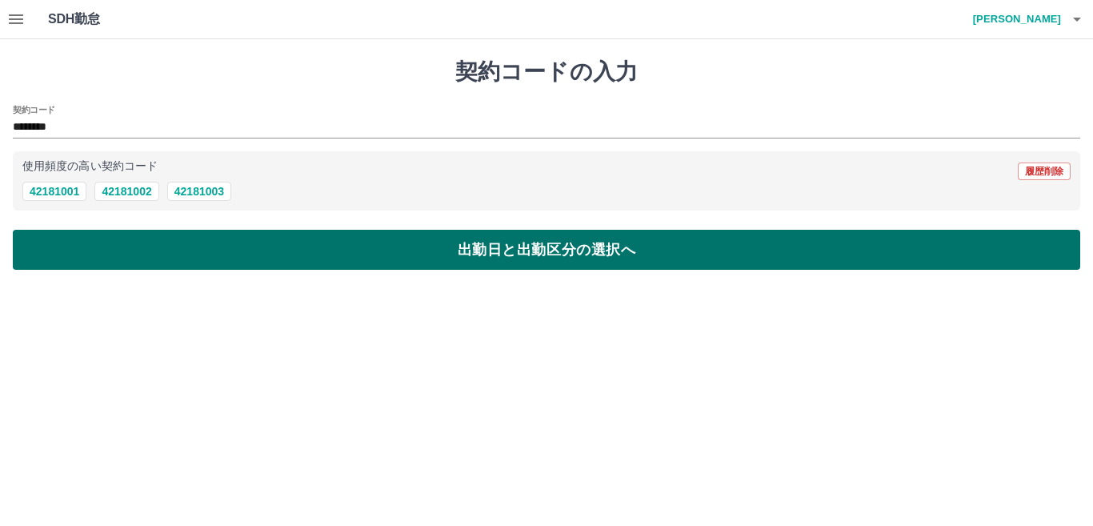
click at [68, 239] on button "出勤日と出勤区分の選択へ" at bounding box center [546, 250] width 1067 height 40
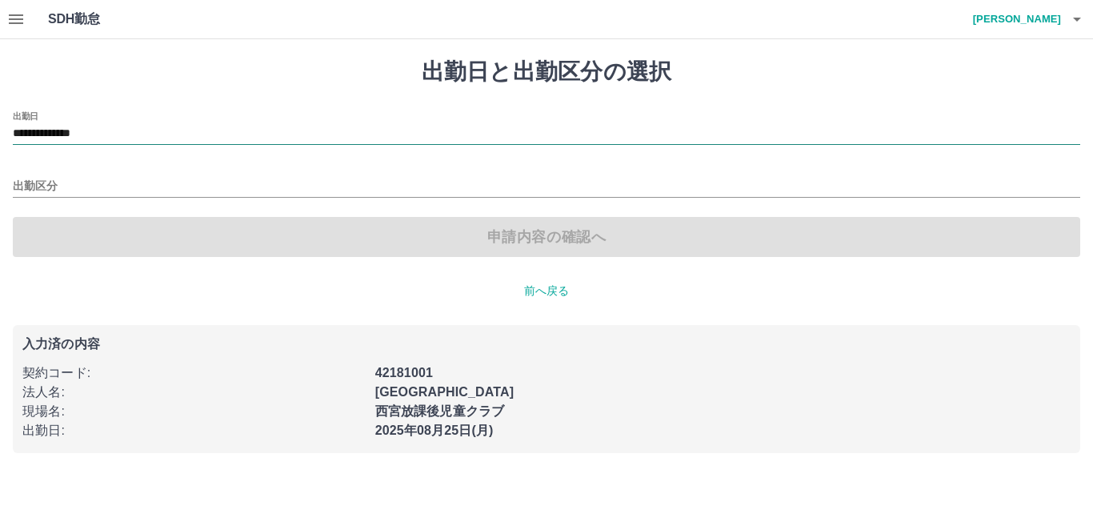
click at [133, 129] on input "**********" at bounding box center [546, 134] width 1067 height 20
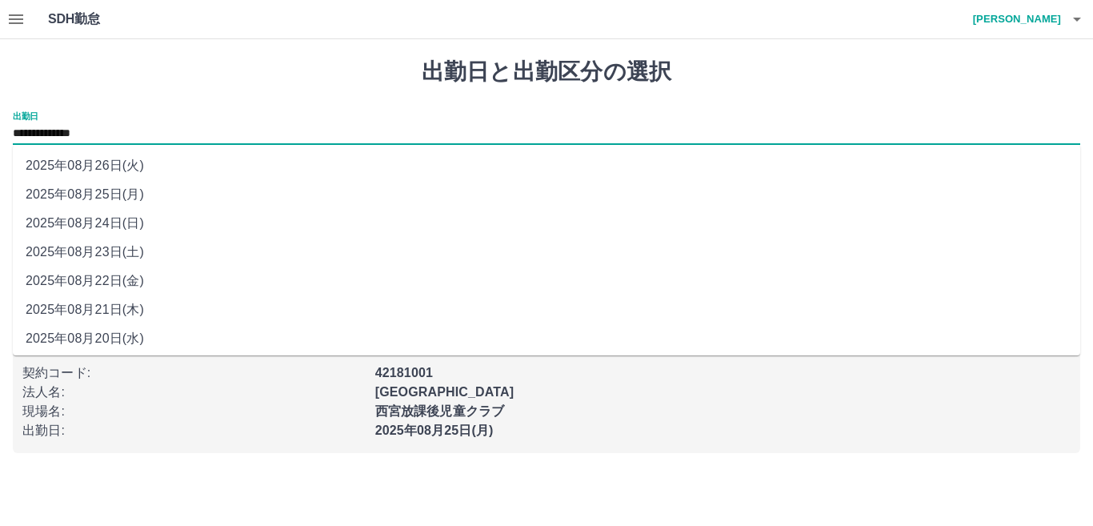
click at [82, 253] on li "2025年08月23日(土)" at bounding box center [546, 252] width 1067 height 29
type input "**********"
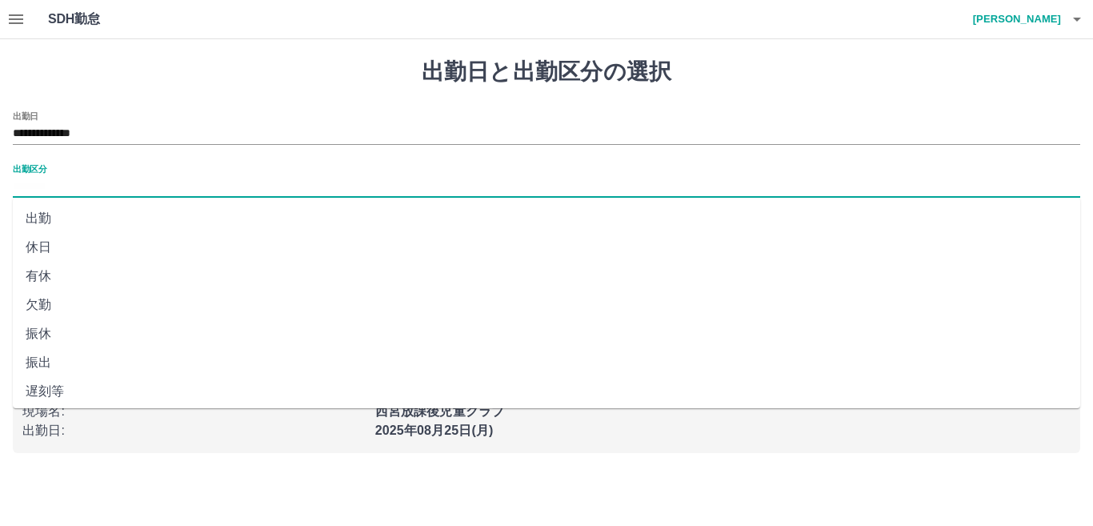
click at [65, 182] on input "出勤区分" at bounding box center [546, 187] width 1067 height 20
click at [70, 215] on li "出勤" at bounding box center [546, 218] width 1067 height 29
type input "**"
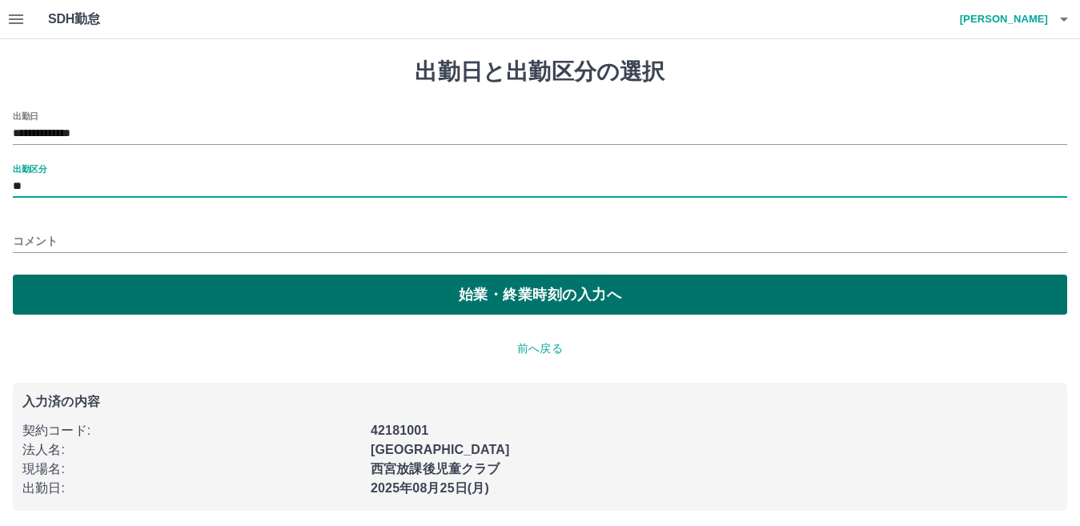
click at [92, 300] on button "始業・終業時刻の入力へ" at bounding box center [540, 294] width 1054 height 40
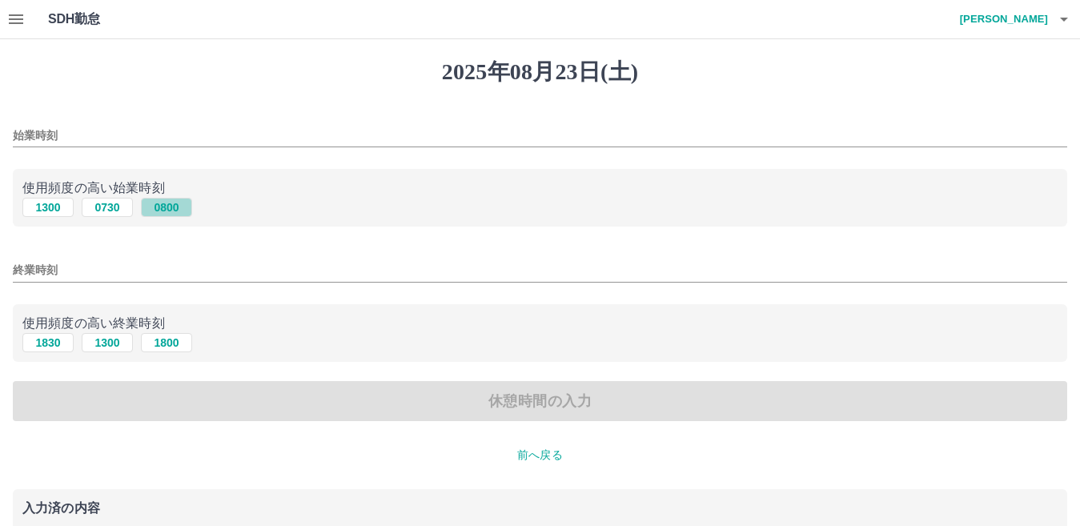
click at [174, 209] on button "0800" at bounding box center [166, 207] width 51 height 19
type input "****"
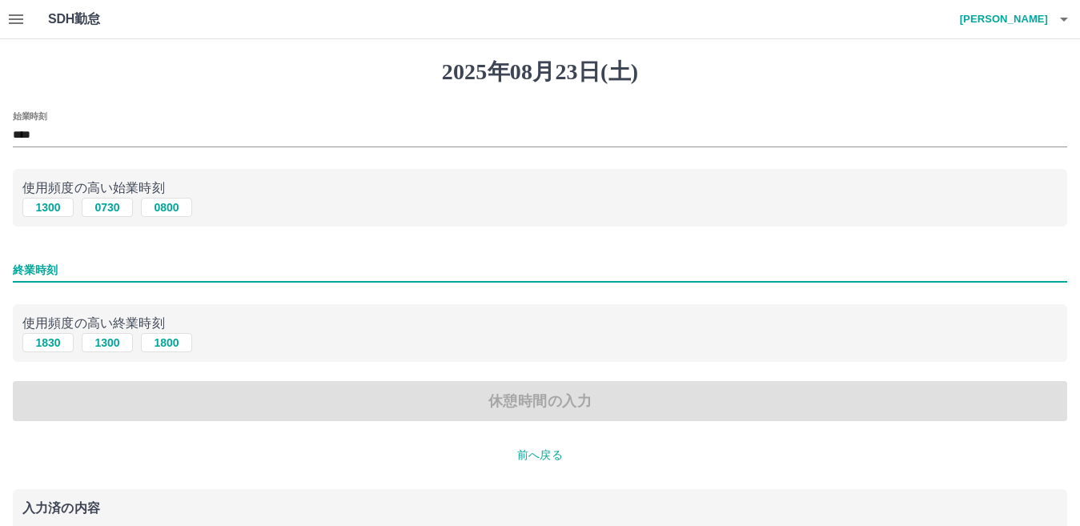
click at [66, 269] on input "終業時刻" at bounding box center [540, 269] width 1054 height 23
type input "****"
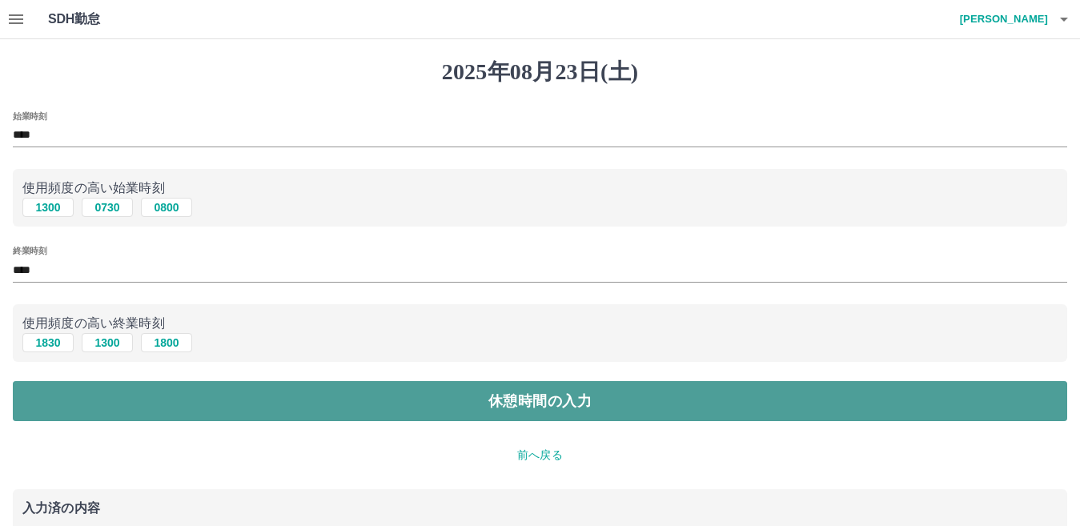
click at [181, 399] on button "休憩時間の入力" at bounding box center [540, 401] width 1054 height 40
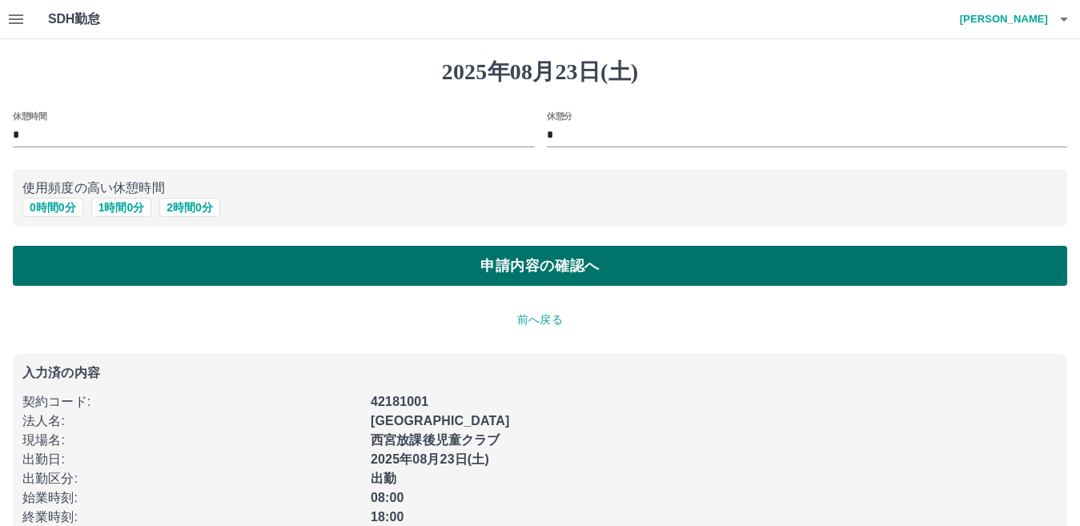
click at [206, 257] on button "申請内容の確認へ" at bounding box center [540, 266] width 1054 height 40
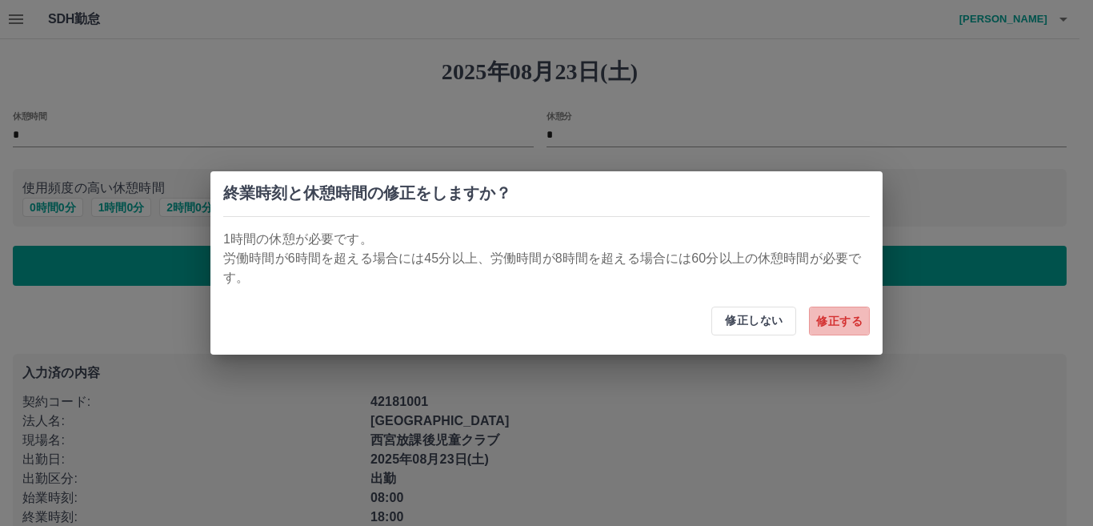
click at [819, 325] on button "修正する" at bounding box center [839, 320] width 61 height 29
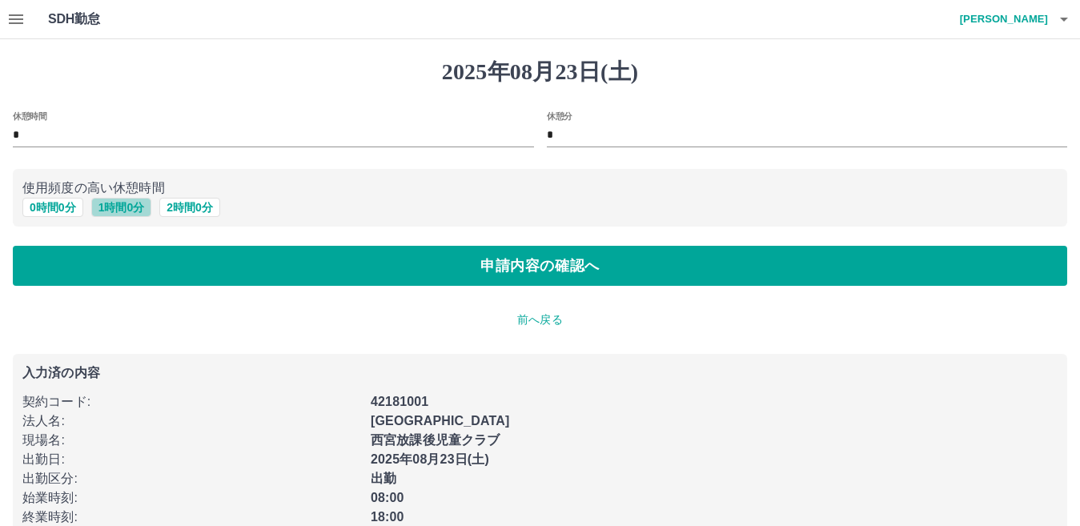
click at [127, 210] on button "1 時間 0 分" at bounding box center [121, 207] width 61 height 19
type input "*"
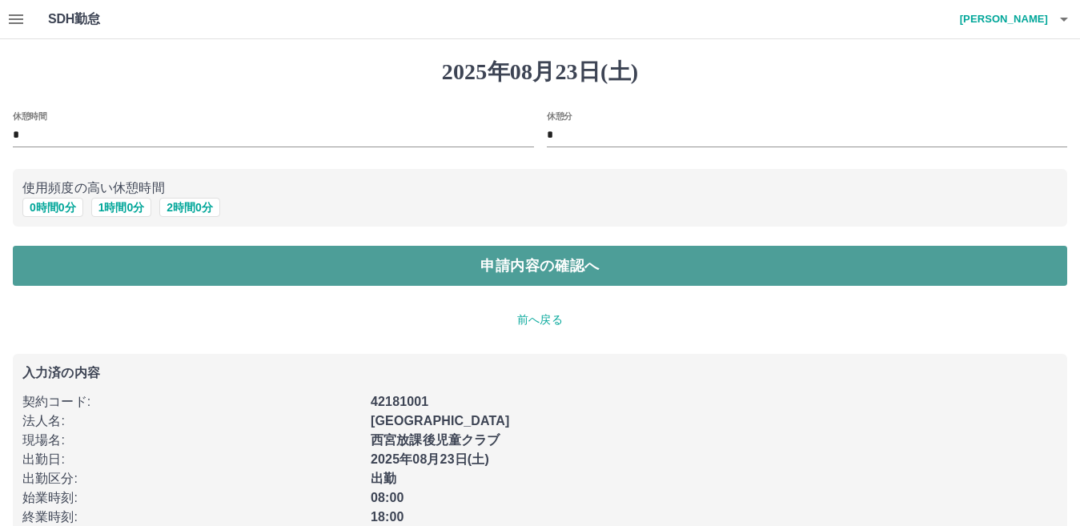
click at [140, 263] on button "申請内容の確認へ" at bounding box center [540, 266] width 1054 height 40
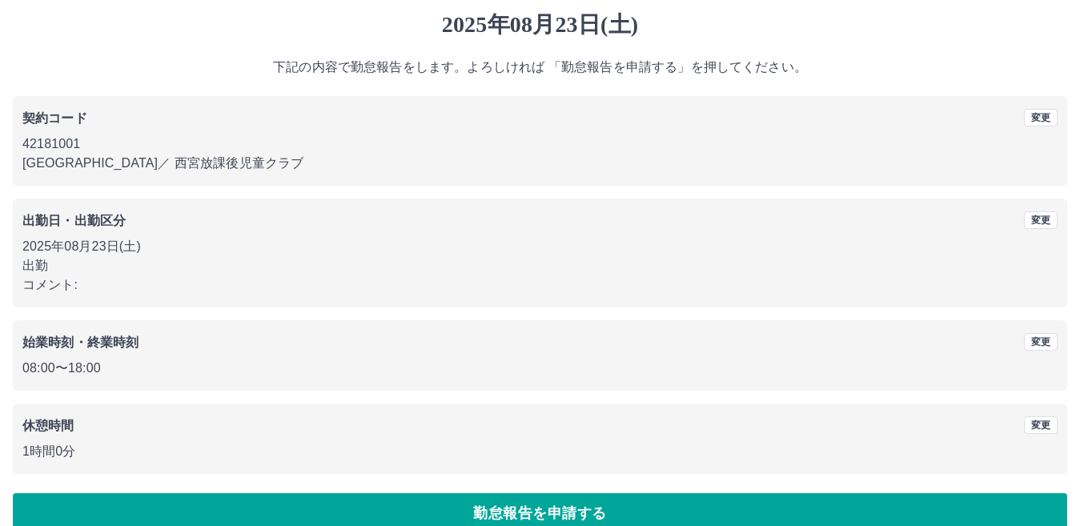
scroll to position [74, 0]
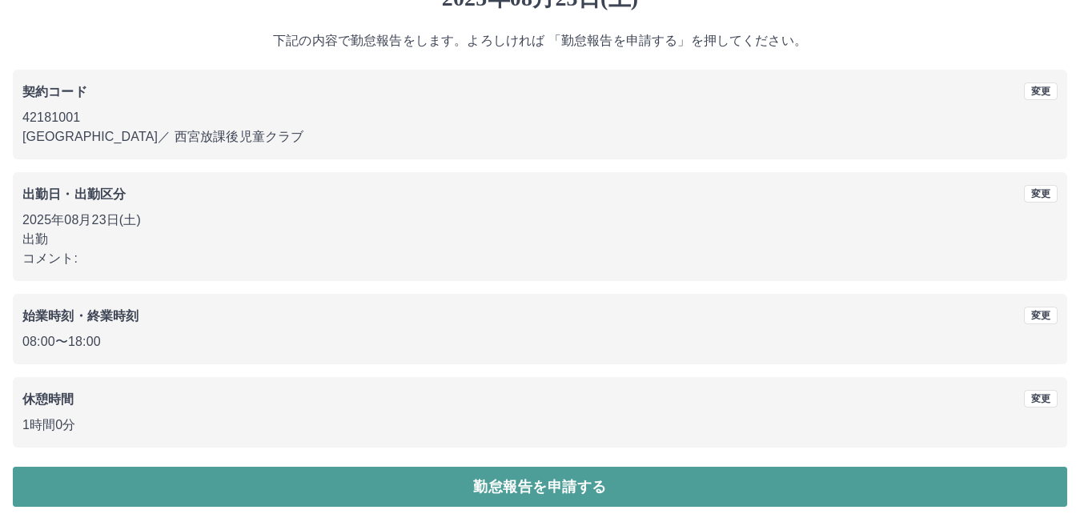
click at [205, 492] on button "勤怠報告を申請する" at bounding box center [540, 487] width 1054 height 40
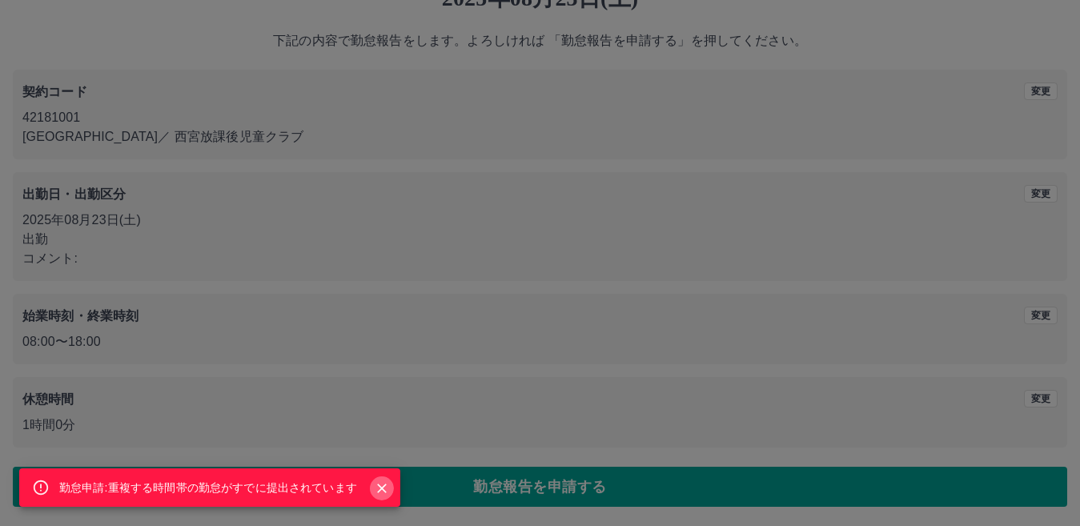
click at [381, 490] on icon "Close" at bounding box center [382, 488] width 16 height 16
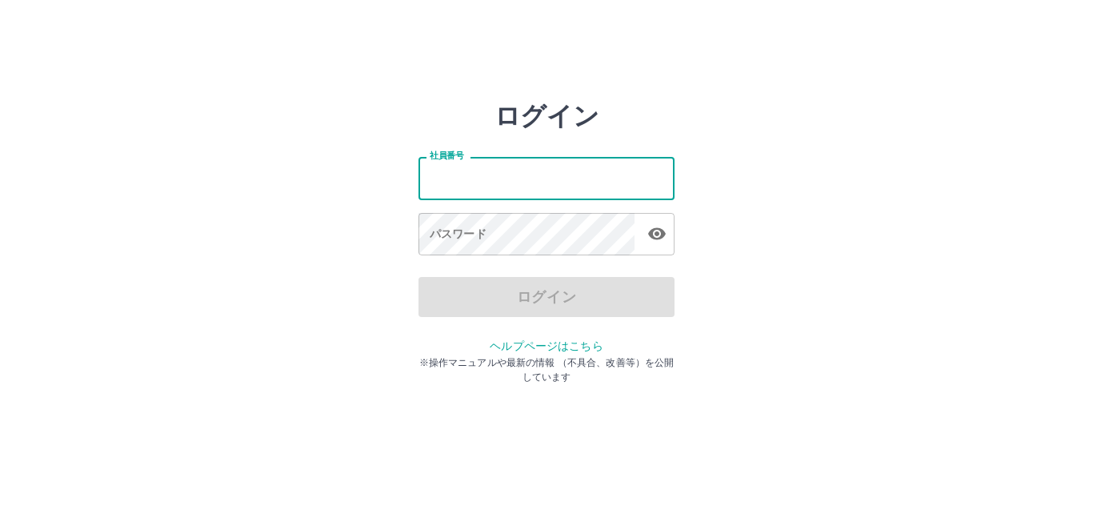
click at [483, 178] on input "社員番号" at bounding box center [547, 178] width 256 height 42
type input "*******"
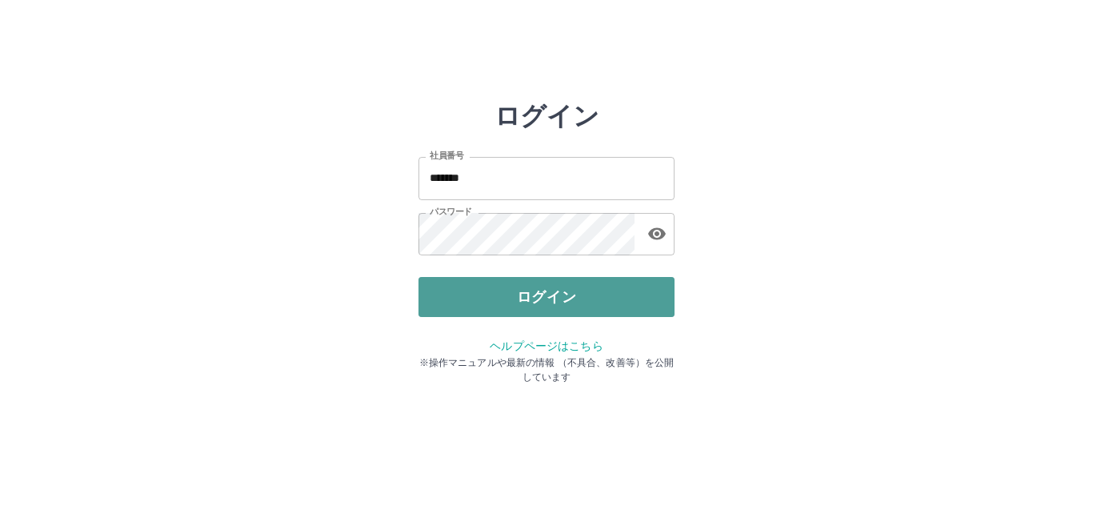
click at [447, 296] on button "ログイン" at bounding box center [547, 297] width 256 height 40
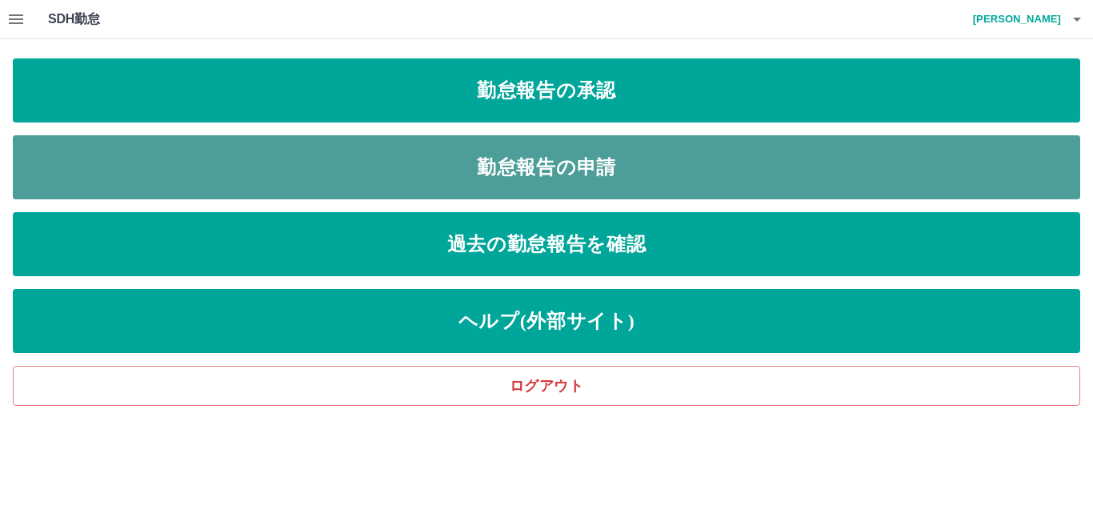
click at [395, 159] on link "勤怠報告の申請" at bounding box center [546, 167] width 1067 height 64
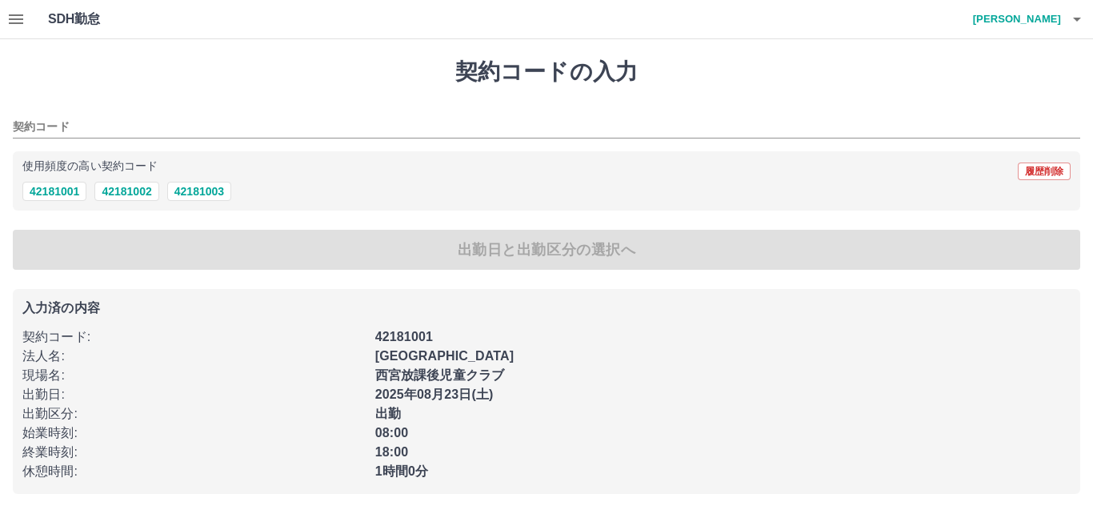
type input "********"
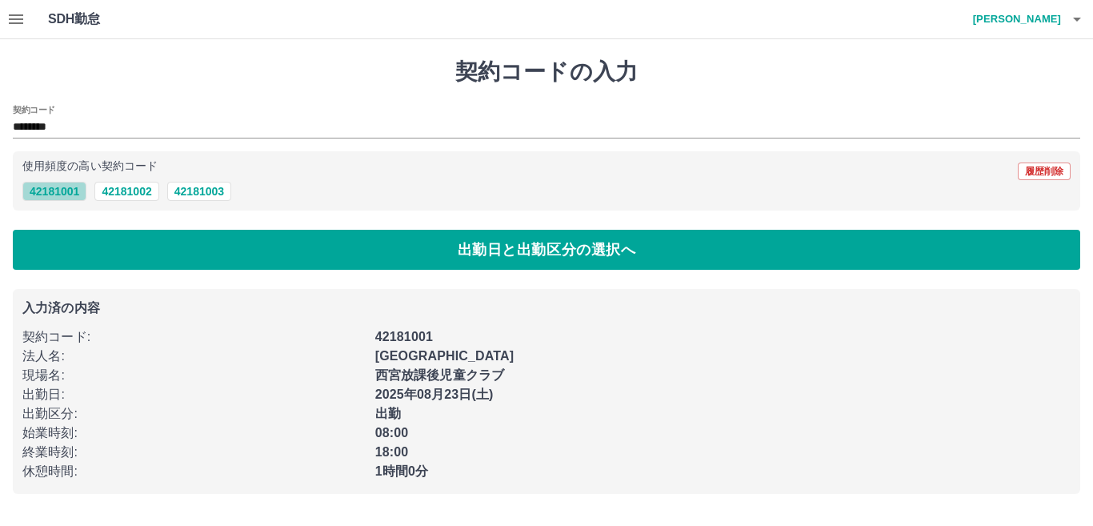
click at [69, 191] on button "42181001" at bounding box center [54, 191] width 64 height 19
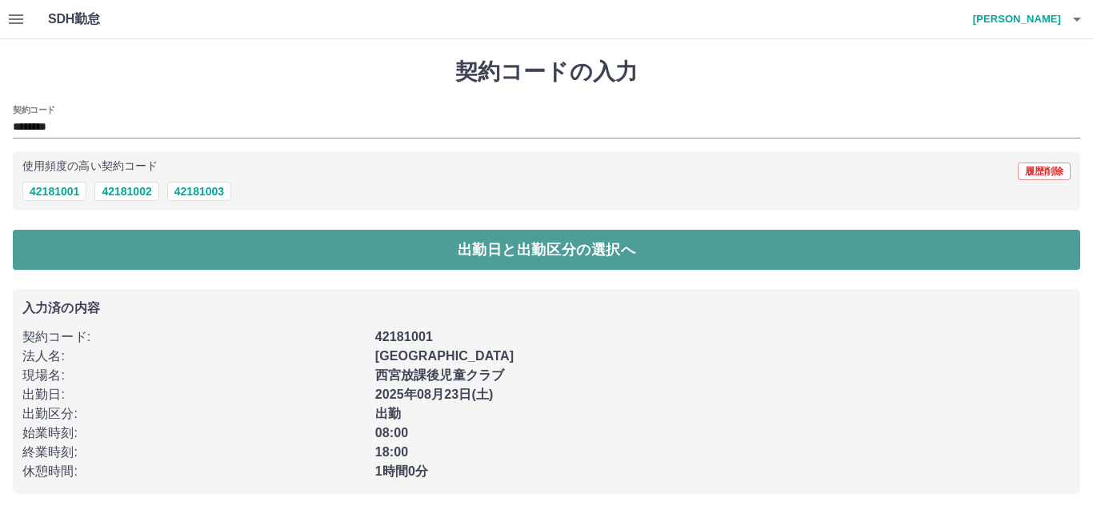
click at [76, 241] on button "出勤日と出勤区分の選択へ" at bounding box center [546, 250] width 1067 height 40
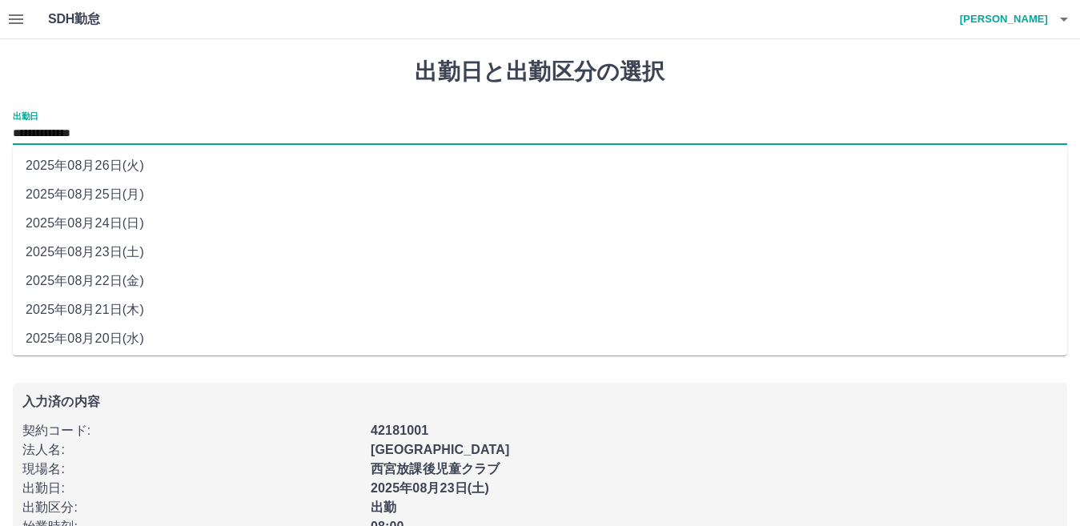
click at [126, 134] on input "**********" at bounding box center [540, 134] width 1054 height 20
click at [108, 191] on li "2025年08月25日(月)" at bounding box center [540, 194] width 1054 height 29
type input "**********"
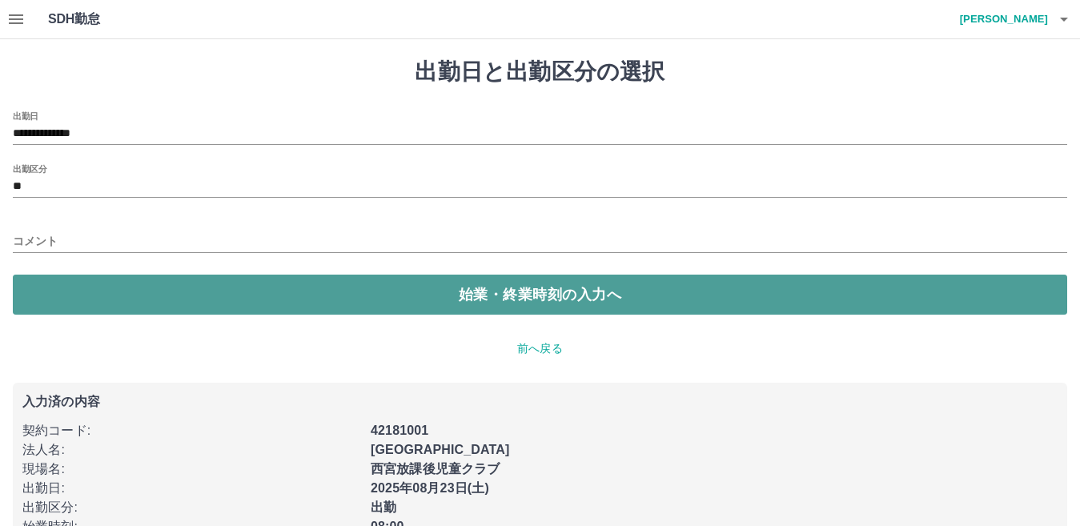
click at [108, 302] on button "始業・終業時刻の入力へ" at bounding box center [540, 294] width 1054 height 40
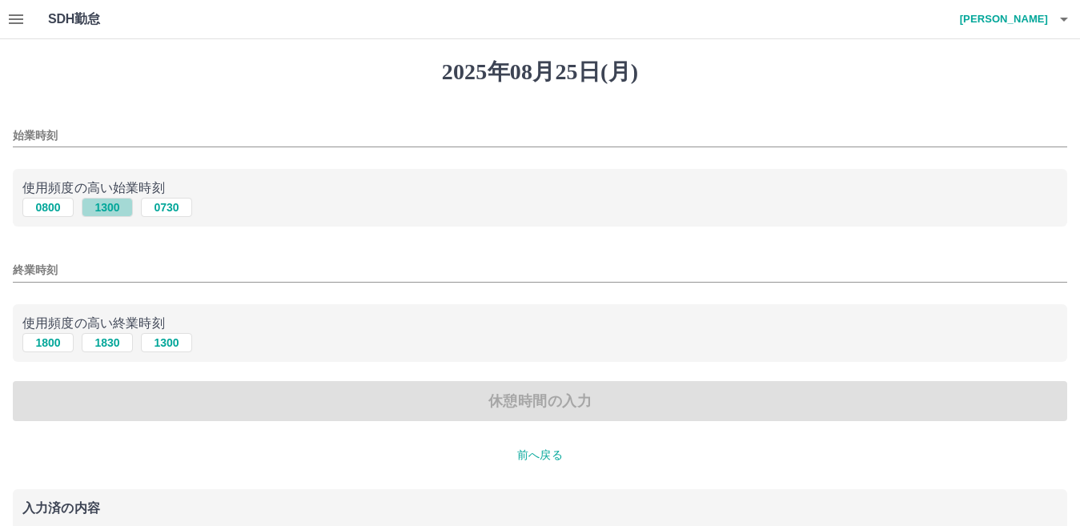
click at [118, 206] on button "1300" at bounding box center [107, 207] width 51 height 19
type input "****"
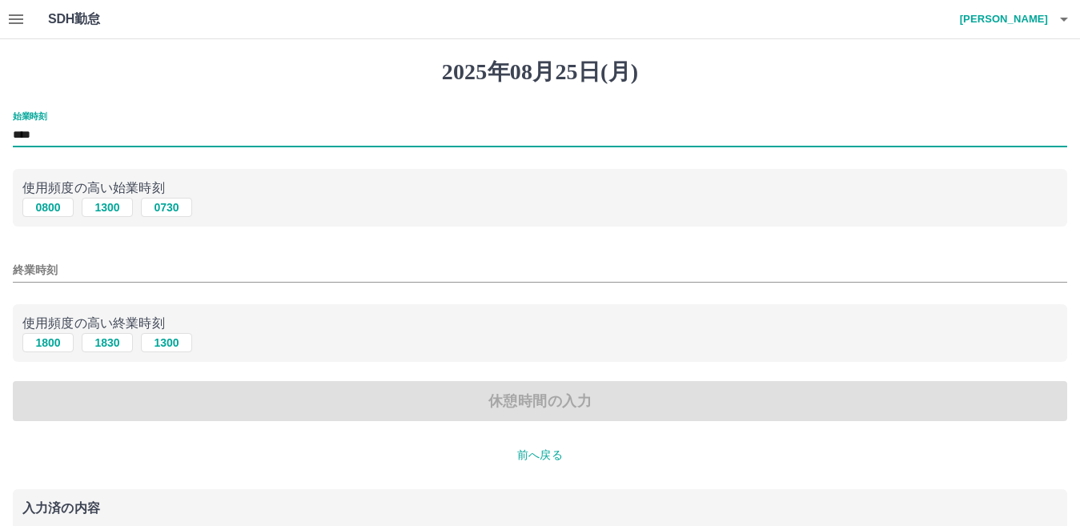
click at [63, 138] on input "****" at bounding box center [540, 135] width 1054 height 23
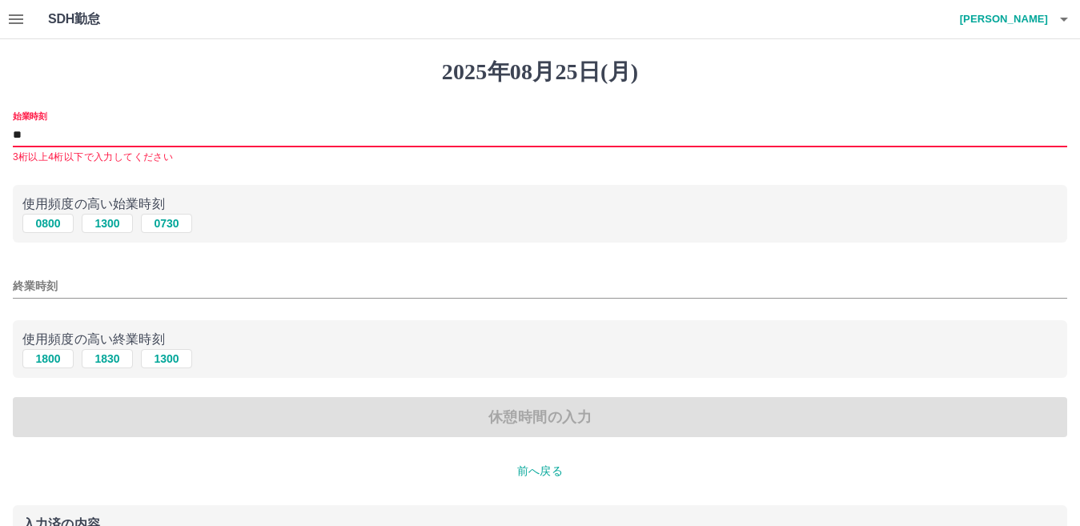
type input "*"
click at [70, 134] on input "始業時刻" at bounding box center [540, 135] width 1054 height 23
type input "****"
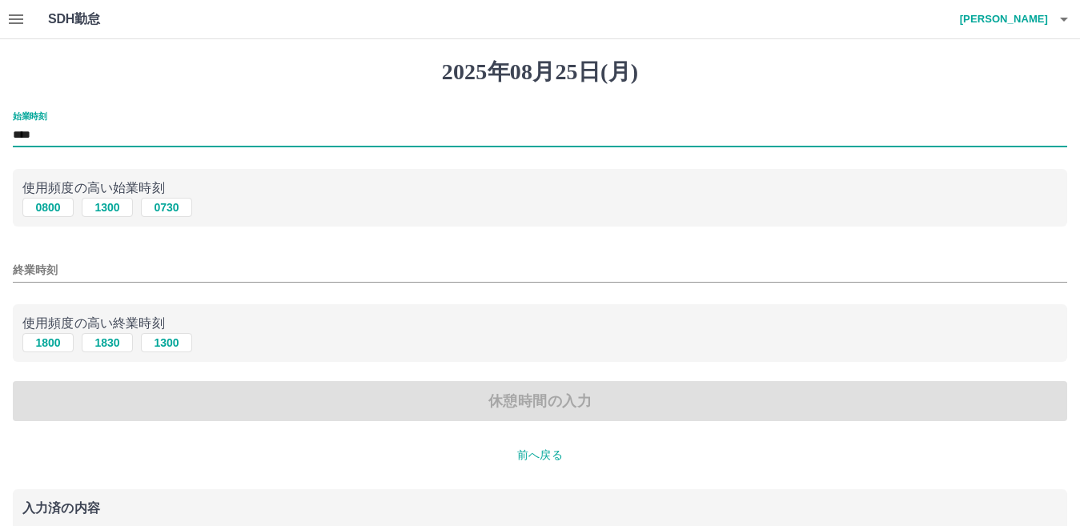
click at [80, 268] on input "終業時刻" at bounding box center [540, 269] width 1054 height 23
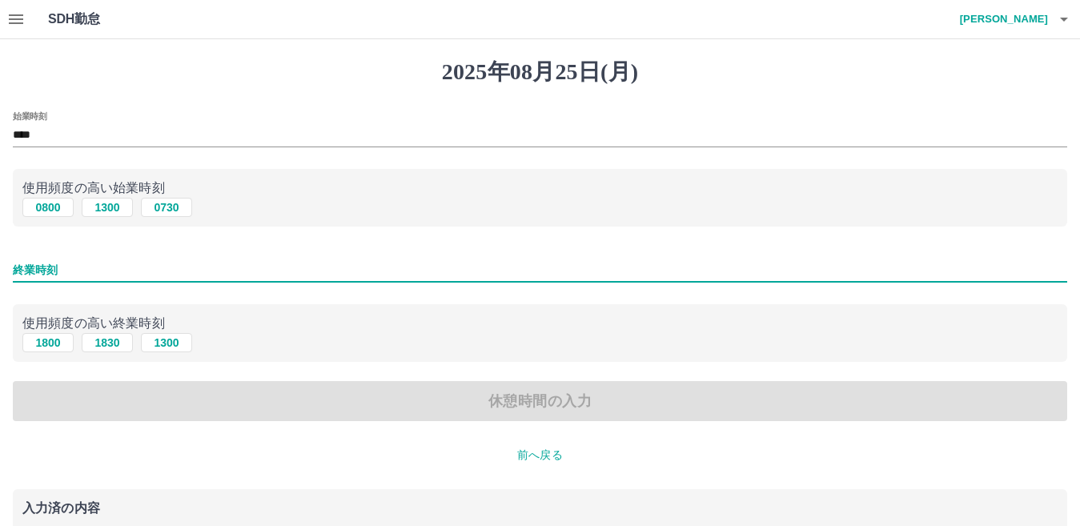
type input "****"
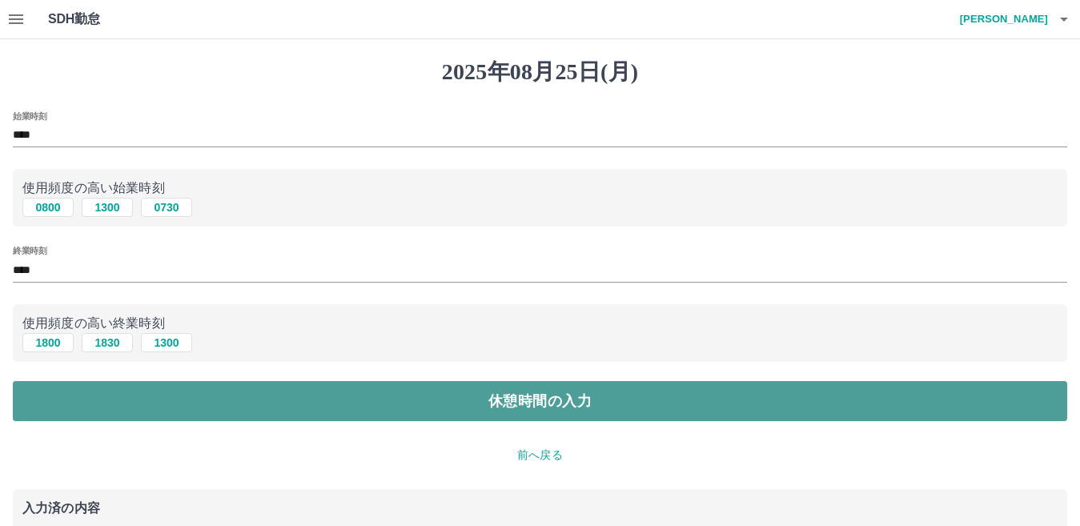
click at [138, 401] on button "休憩時間の入力" at bounding box center [540, 401] width 1054 height 40
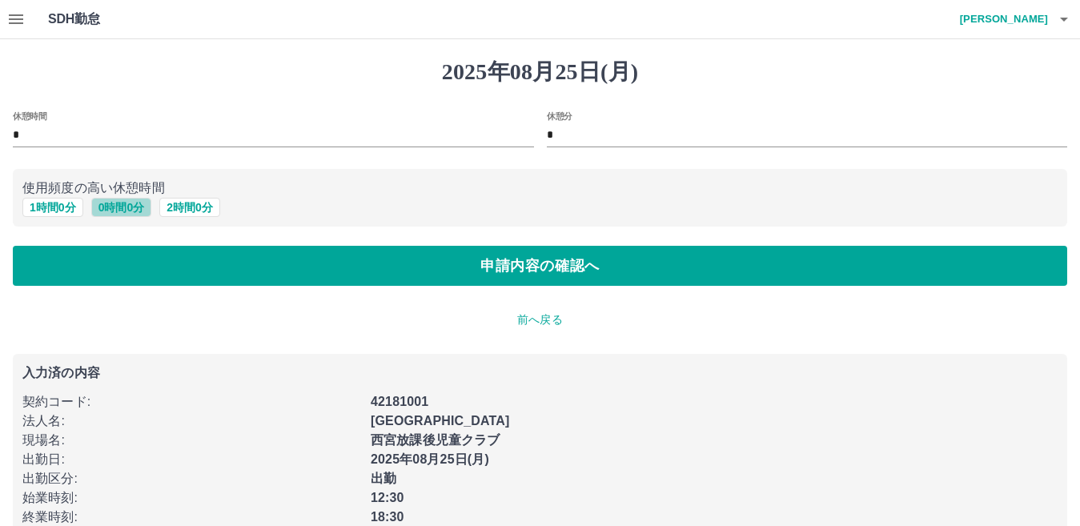
click at [117, 206] on button "0 時間 0 分" at bounding box center [121, 207] width 61 height 19
type input "*"
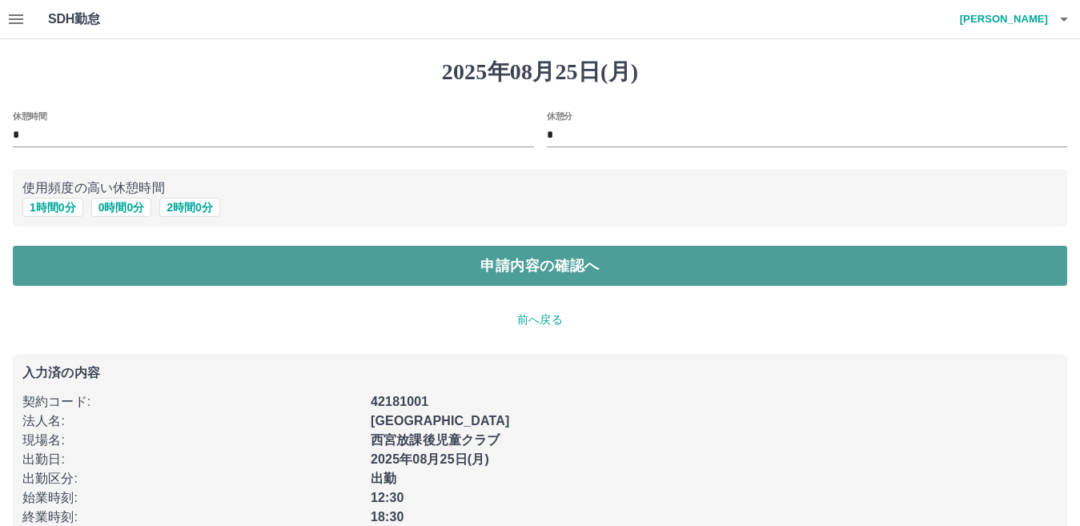
click at [178, 269] on button "申請内容の確認へ" at bounding box center [540, 266] width 1054 height 40
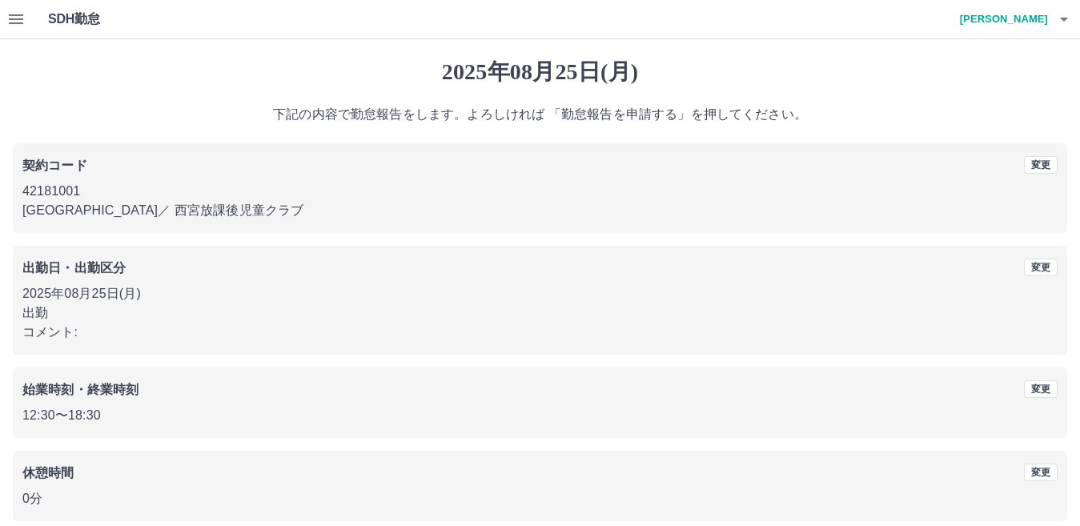
scroll to position [74, 0]
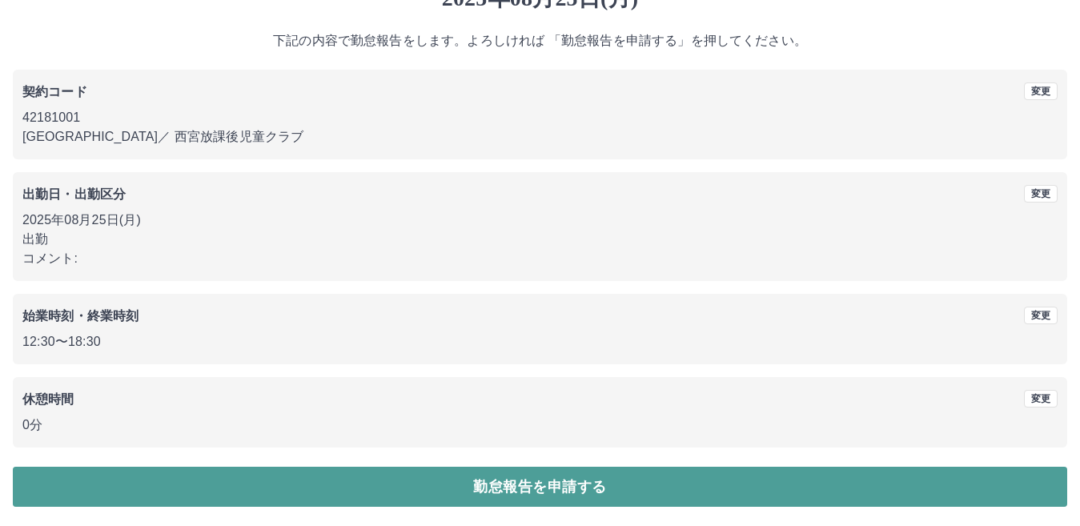
click at [394, 491] on button "勤怠報告を申請する" at bounding box center [540, 487] width 1054 height 40
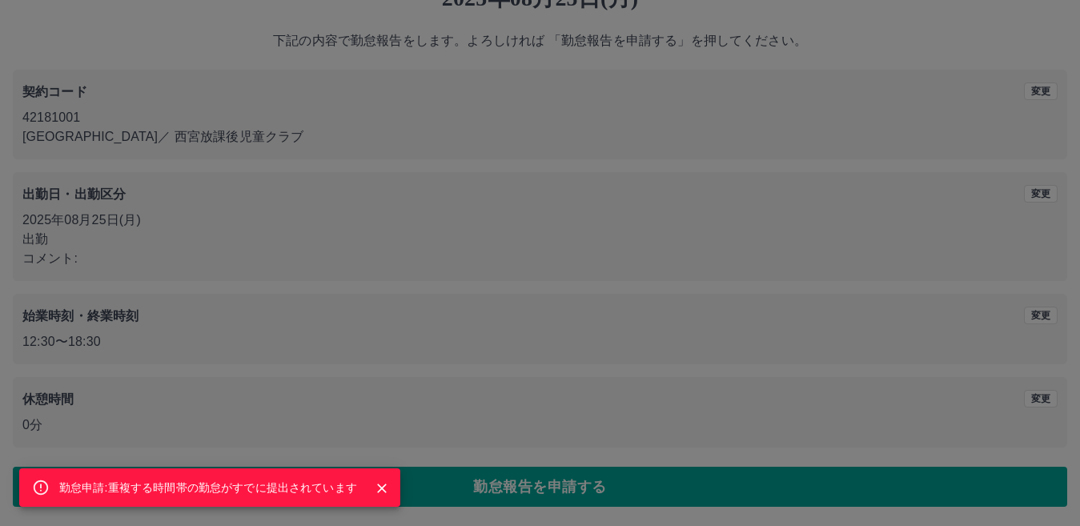
click at [379, 482] on icon "Close" at bounding box center [382, 488] width 16 height 16
